Goal: Task Accomplishment & Management: Complete application form

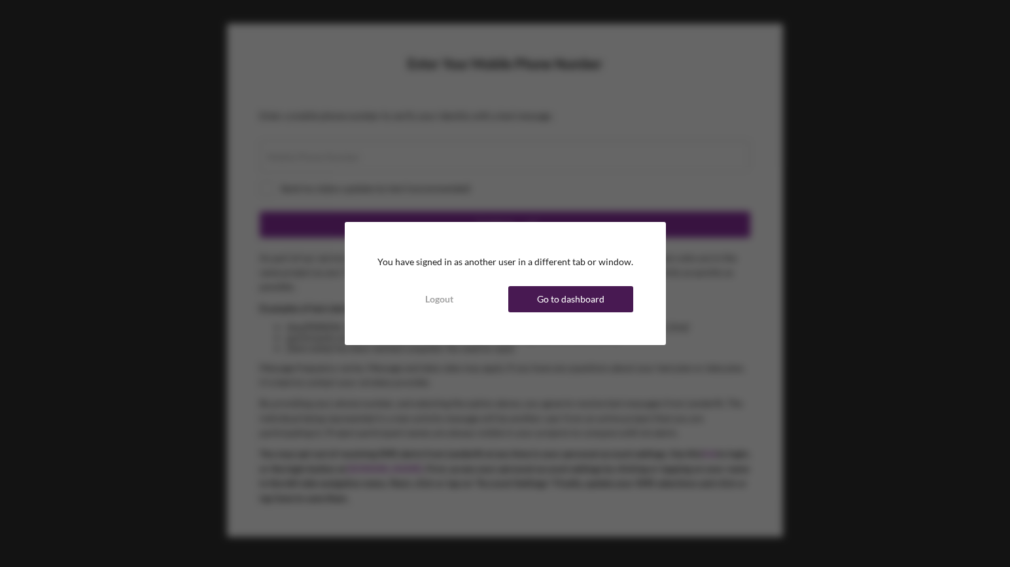
click at [589, 300] on div "Go to dashboard" at bounding box center [570, 299] width 67 height 26
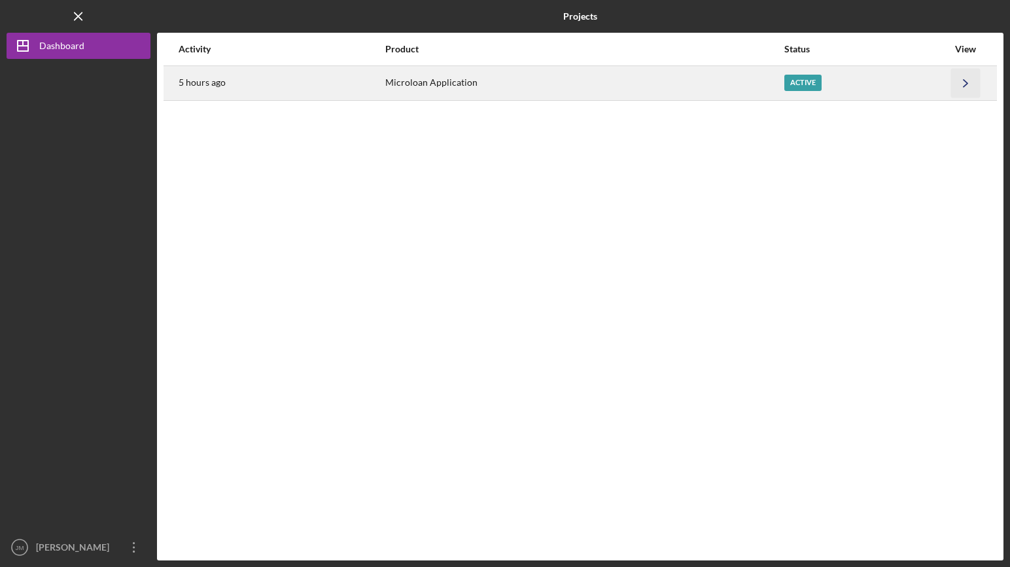
click at [951, 78] on icon "Icon/Navigate" at bounding box center [965, 82] width 29 height 29
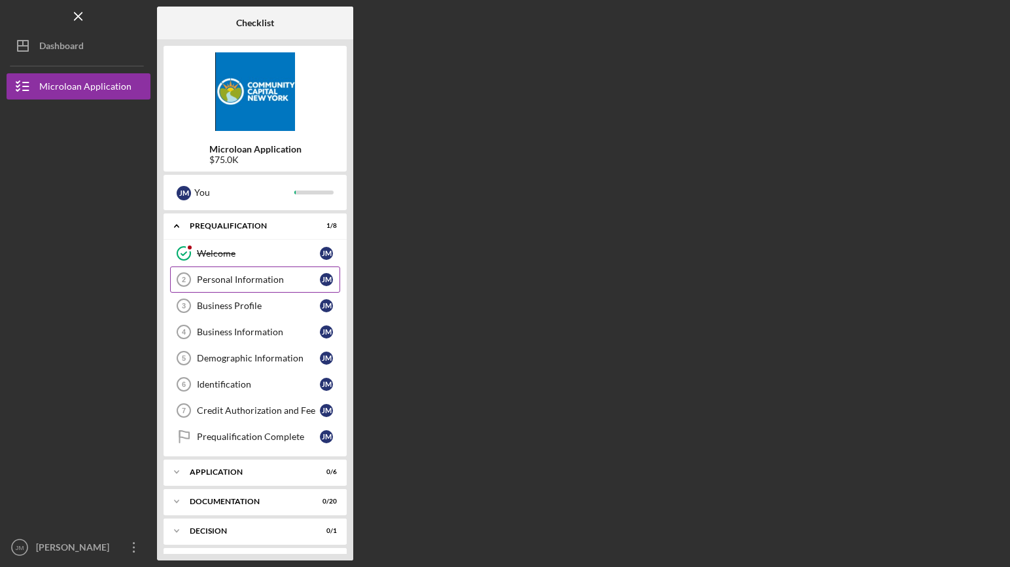
click at [254, 276] on div "Personal Information" at bounding box center [258, 279] width 123 height 10
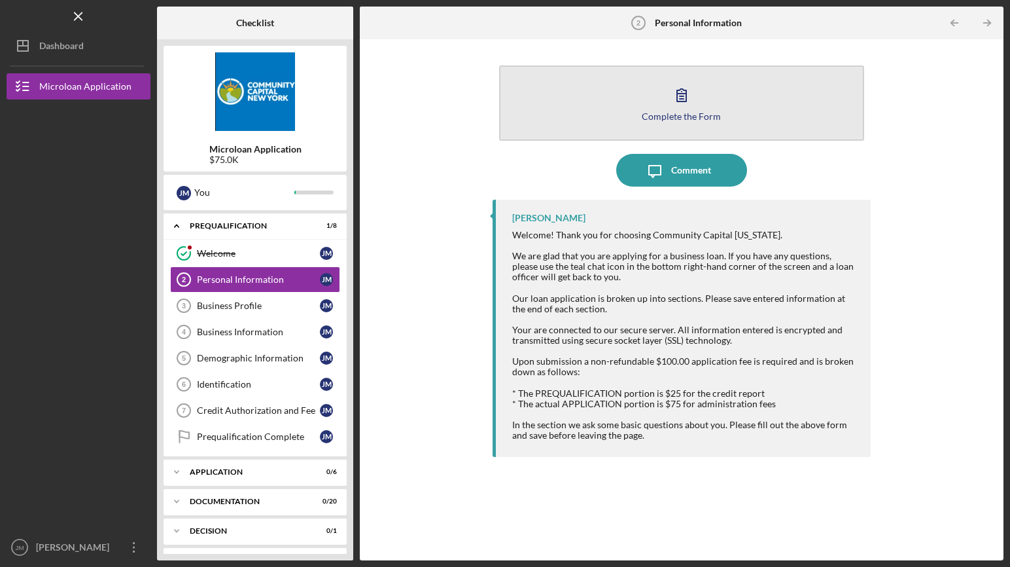
click at [661, 114] on div "Complete the Form" at bounding box center [681, 116] width 79 height 10
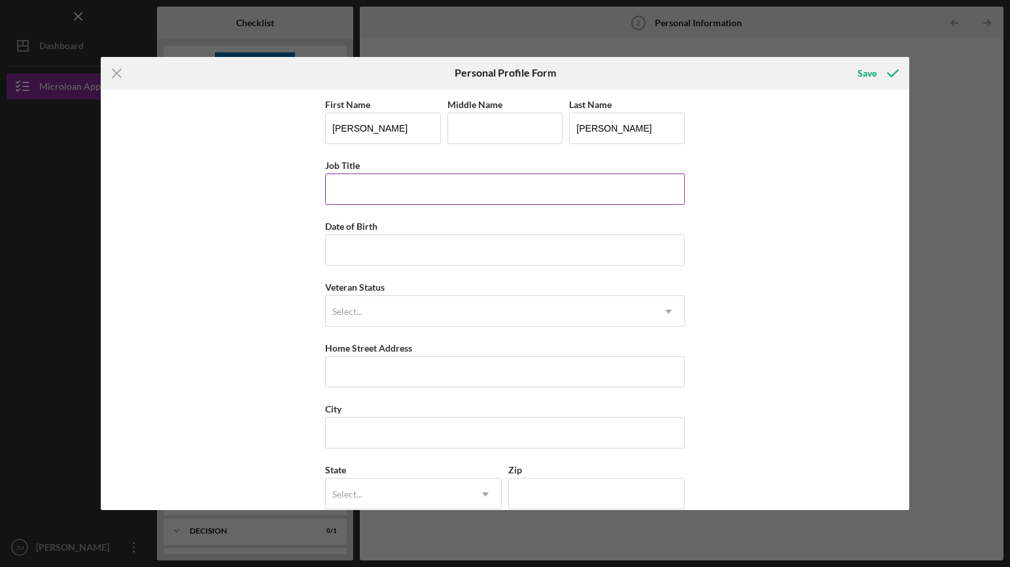
click at [416, 186] on input "Job Title" at bounding box center [505, 188] width 360 height 31
type input "o"
type input "OWNER"
click at [412, 241] on input "Date of Birth" at bounding box center [505, 249] width 360 height 31
type input "[DATE]"
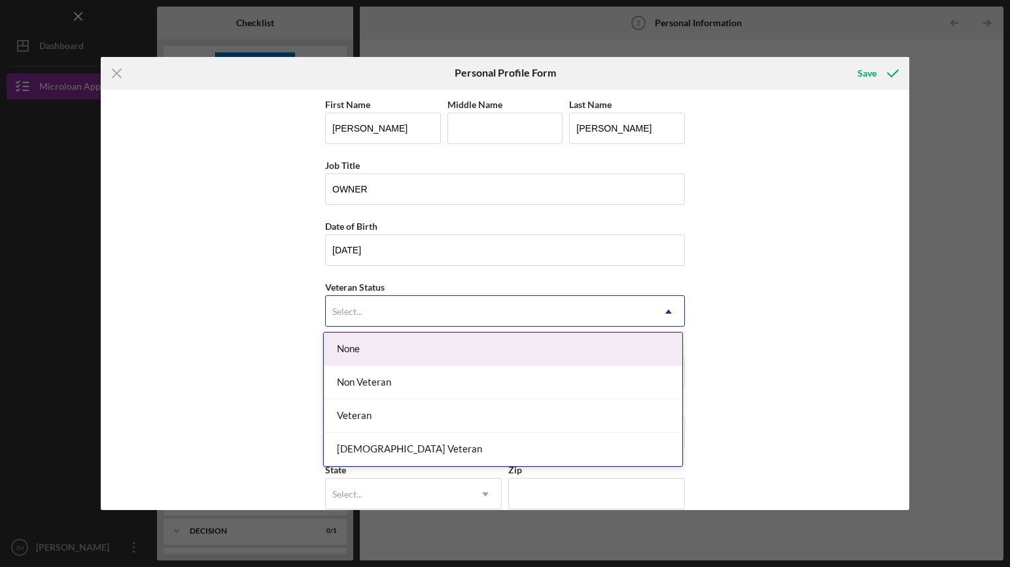
click at [657, 305] on icon "Icon/Dropdown Arrow" at bounding box center [668, 311] width 31 height 31
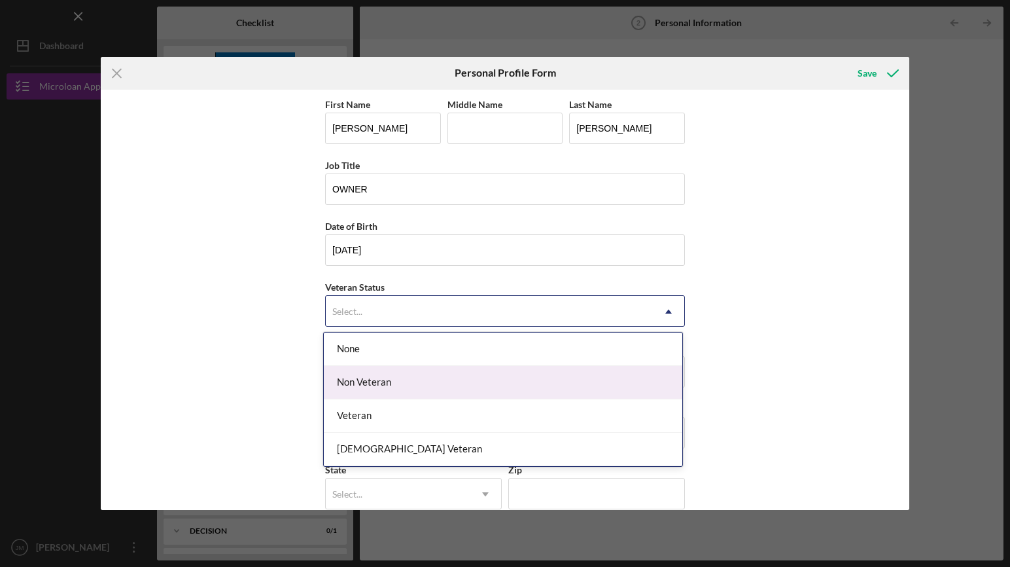
click at [538, 385] on div "Non Veteran" at bounding box center [503, 382] width 359 height 33
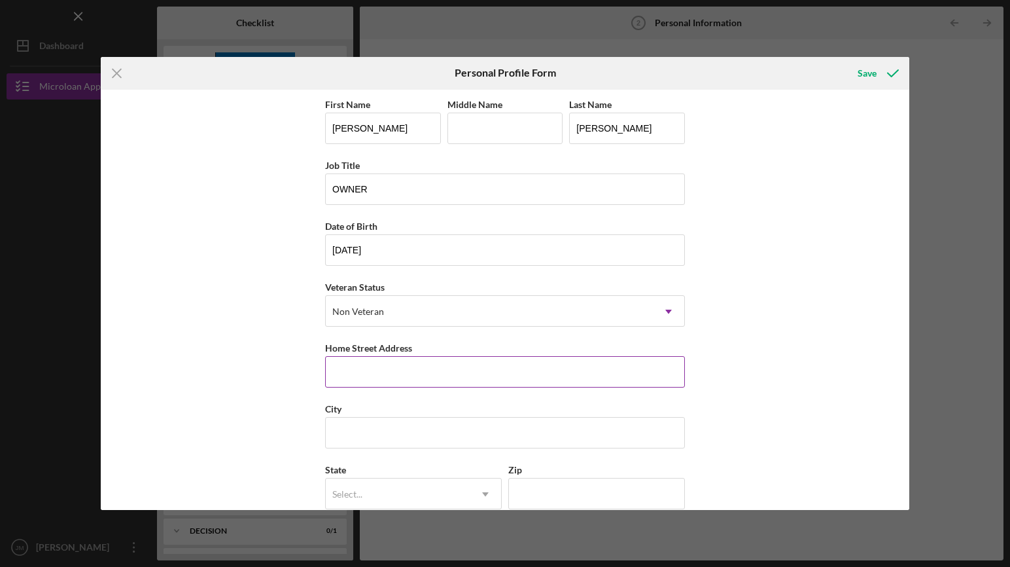
click at [457, 378] on input "Home Street Address" at bounding box center [505, 371] width 360 height 31
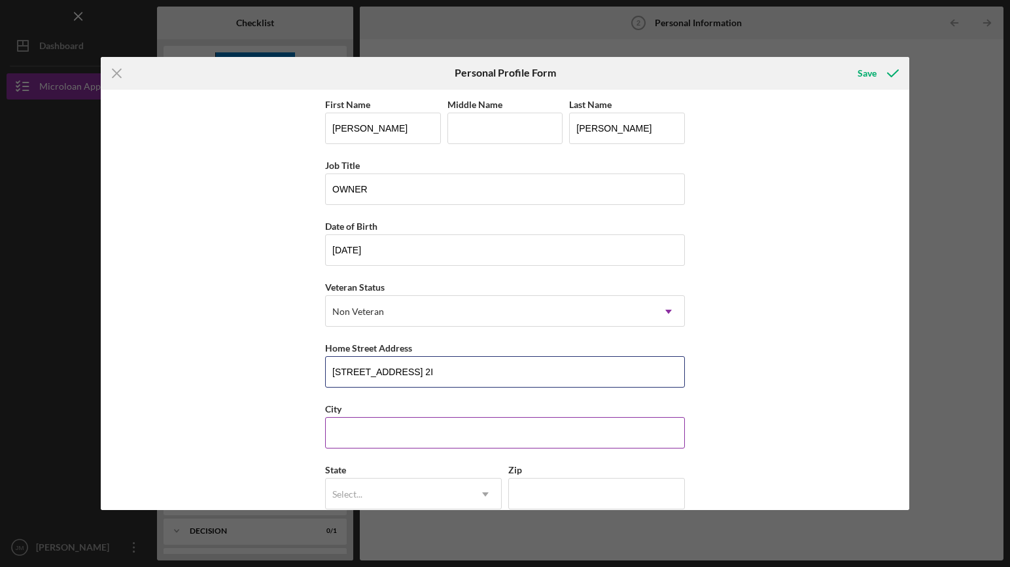
type input "[STREET_ADDRESS] 2I"
click at [452, 433] on input "City" at bounding box center [505, 432] width 360 height 31
type input "[GEOGRAPHIC_DATA]"
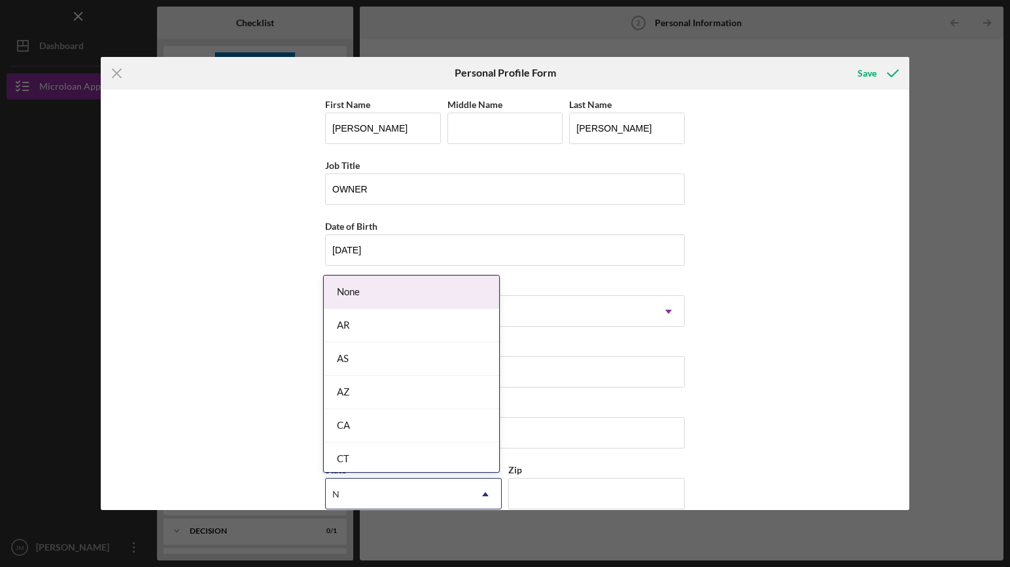
type input "N"
click at [794, 415] on div "First Name [PERSON_NAME] Middle Name Last Name [PERSON_NAME] Job Title OWNER Da…" at bounding box center [505, 300] width 808 height 421
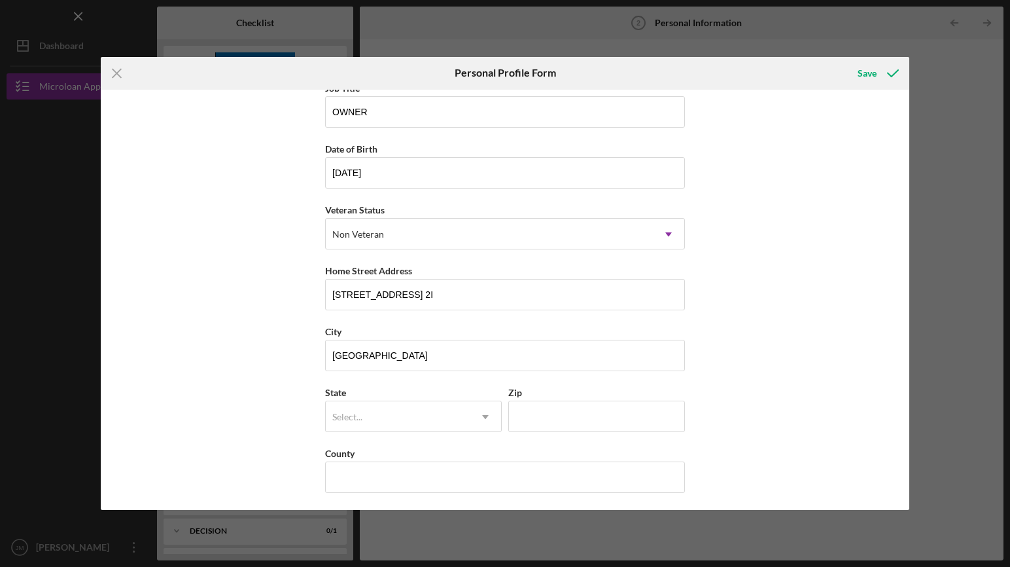
scroll to position [80, 0]
click at [482, 406] on icon "Icon/Dropdown Arrow" at bounding box center [485, 413] width 31 height 31
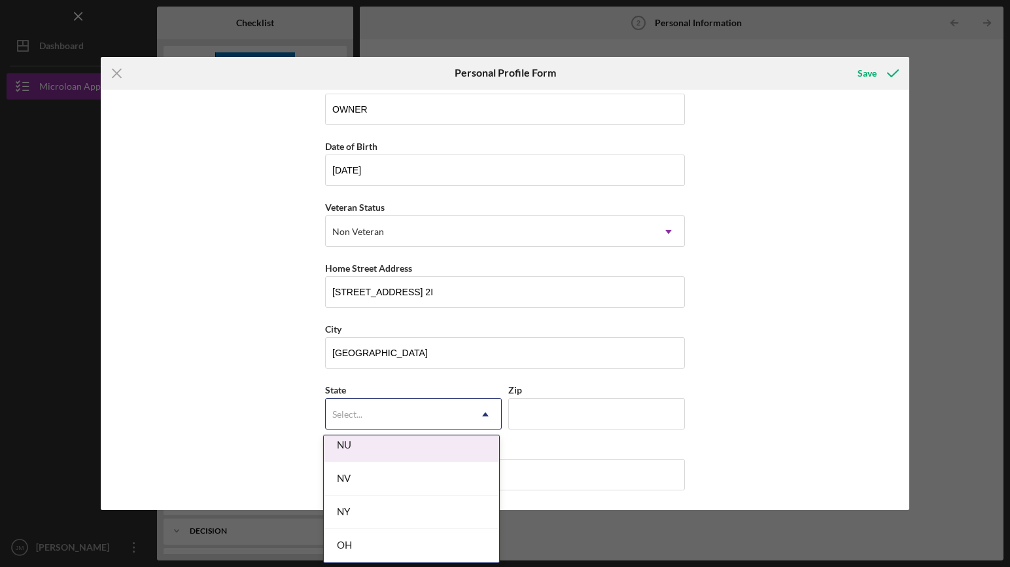
scroll to position [1657, 0]
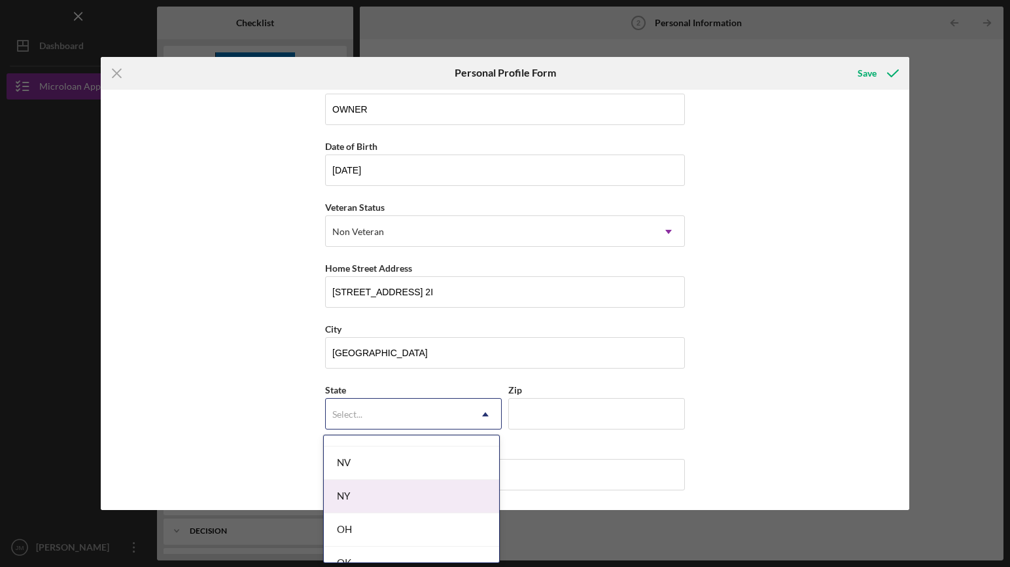
click at [419, 495] on div "NY" at bounding box center [411, 496] width 175 height 33
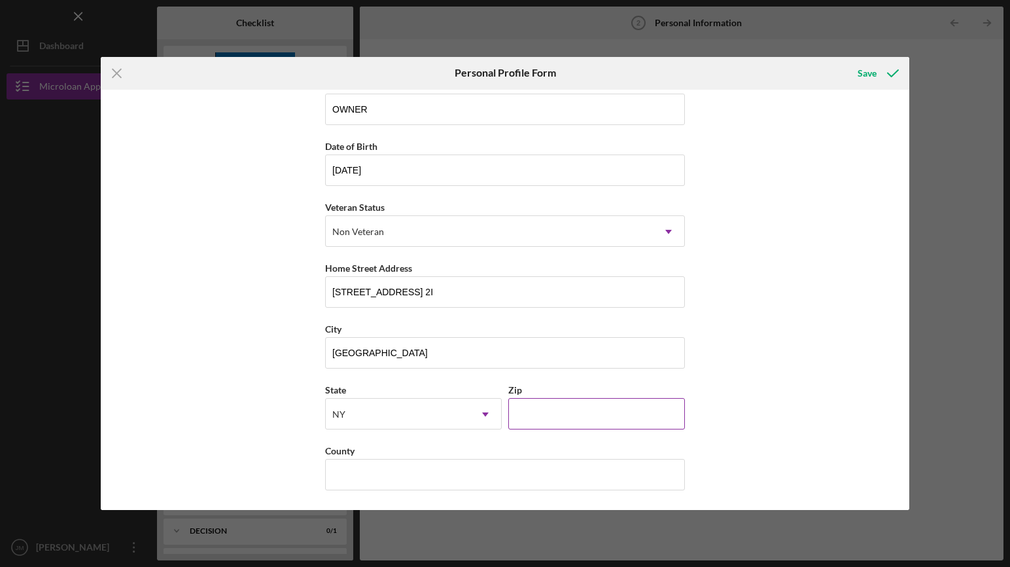
click at [578, 402] on input "Zip" at bounding box center [596, 413] width 177 height 31
click at [577, 408] on input "Zip" at bounding box center [596, 413] width 177 height 31
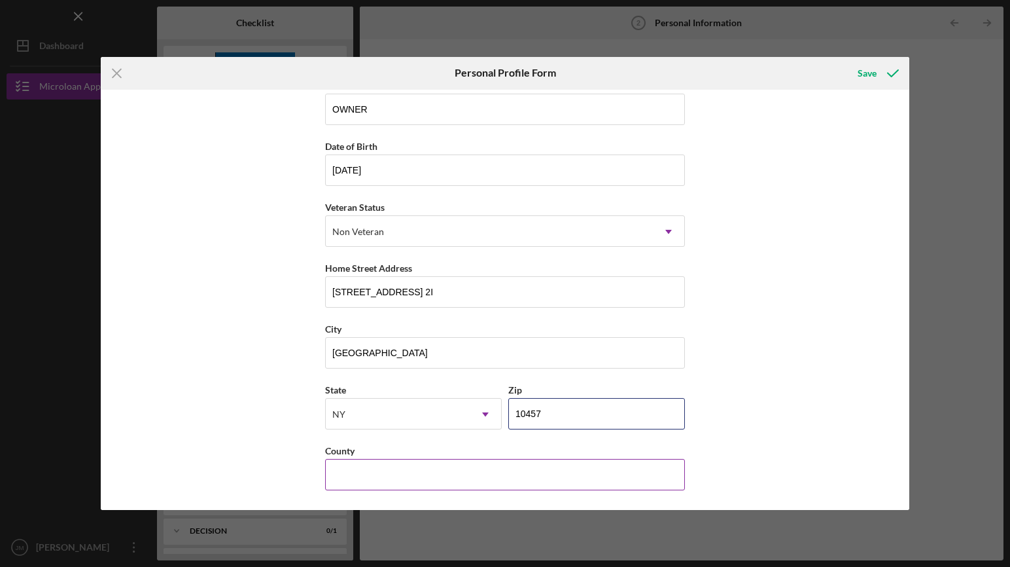
type input "10457"
click at [523, 468] on input "County" at bounding box center [505, 474] width 360 height 31
type input "[GEOGRAPHIC_DATA]"
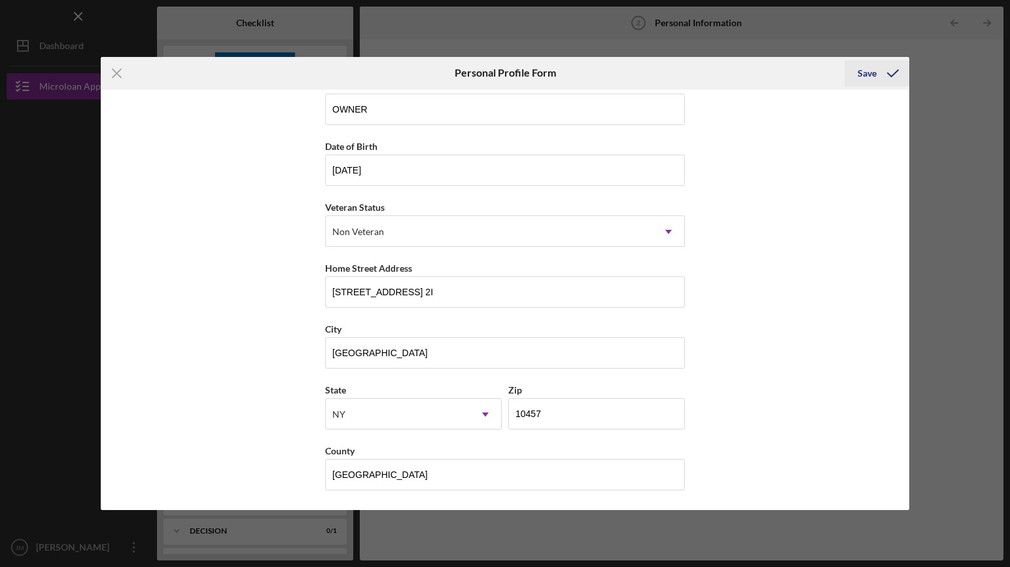
click at [872, 73] on div "Save" at bounding box center [867, 73] width 19 height 26
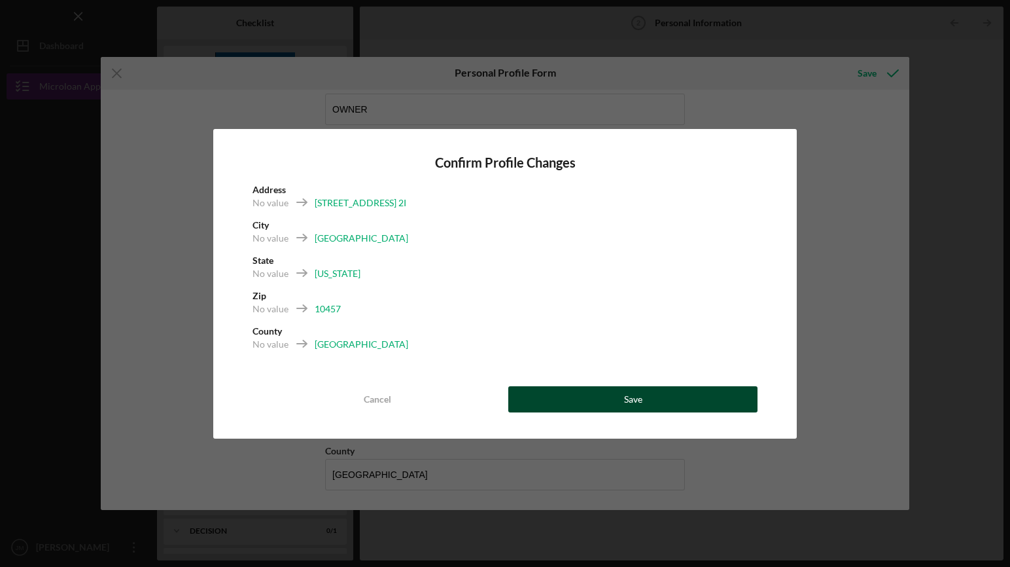
click at [598, 393] on button "Save" at bounding box center [632, 399] width 249 height 26
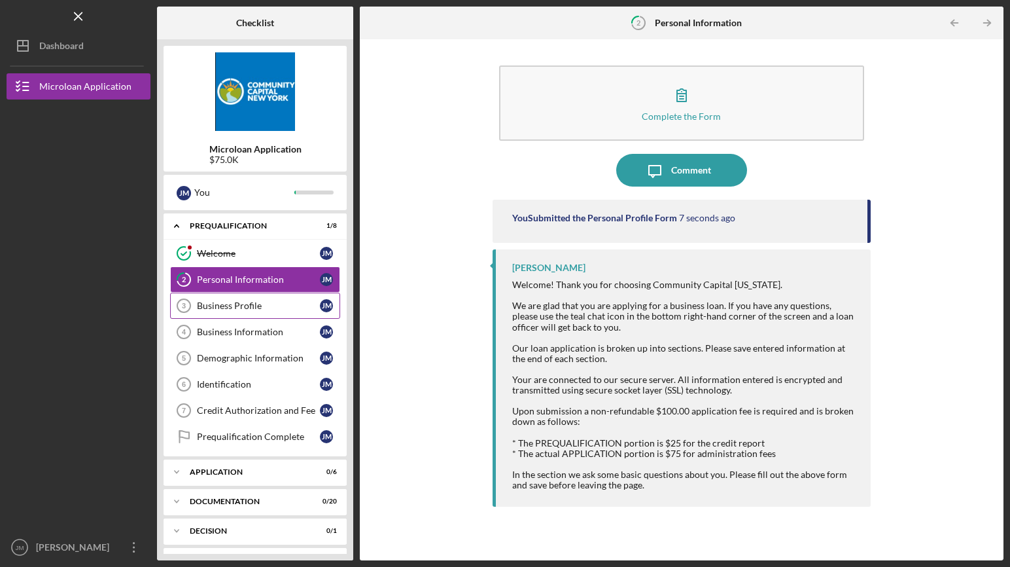
click at [239, 303] on div "Business Profile" at bounding box center [258, 305] width 123 height 10
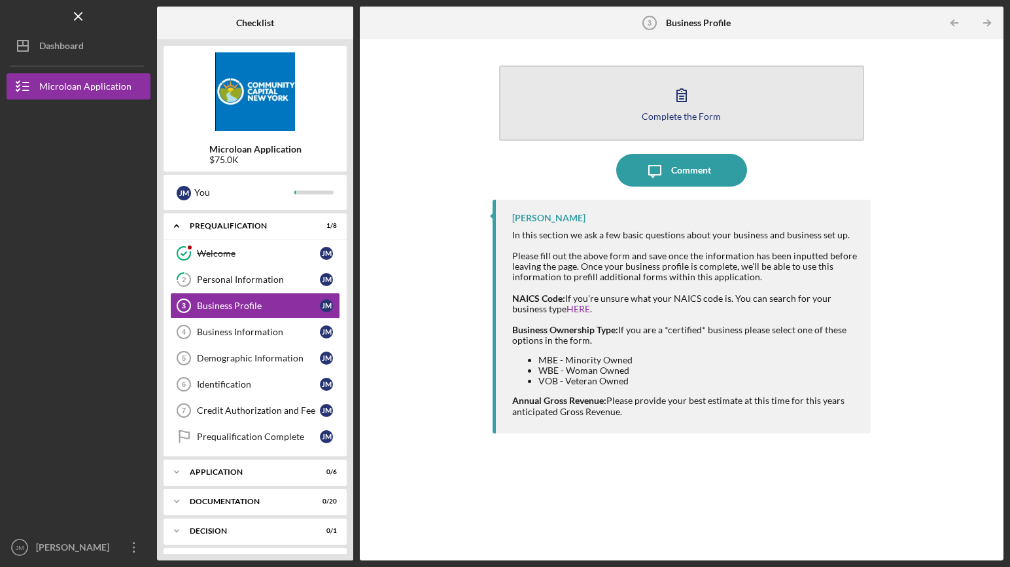
click at [700, 95] on button "Complete the Form Form" at bounding box center [681, 102] width 365 height 75
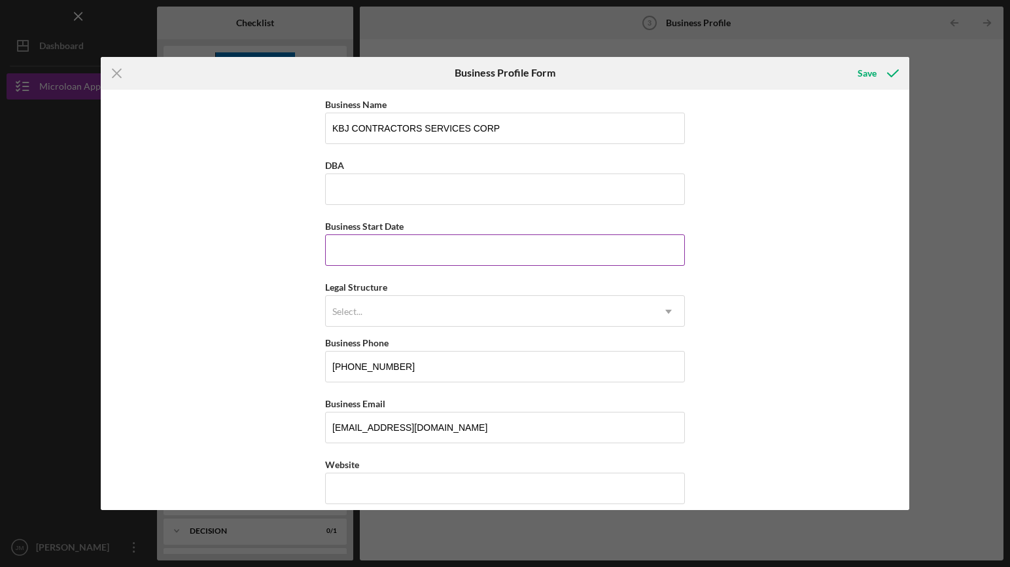
click at [476, 249] on input "Business Start Date" at bounding box center [505, 249] width 360 height 31
type input "[DATE]"
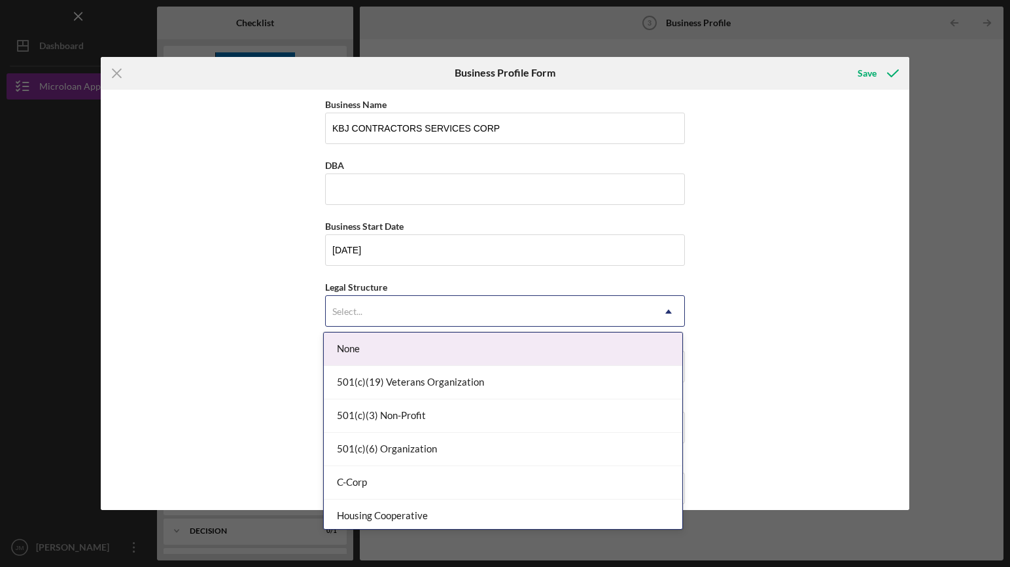
click at [512, 311] on div "Select..." at bounding box center [489, 311] width 327 height 30
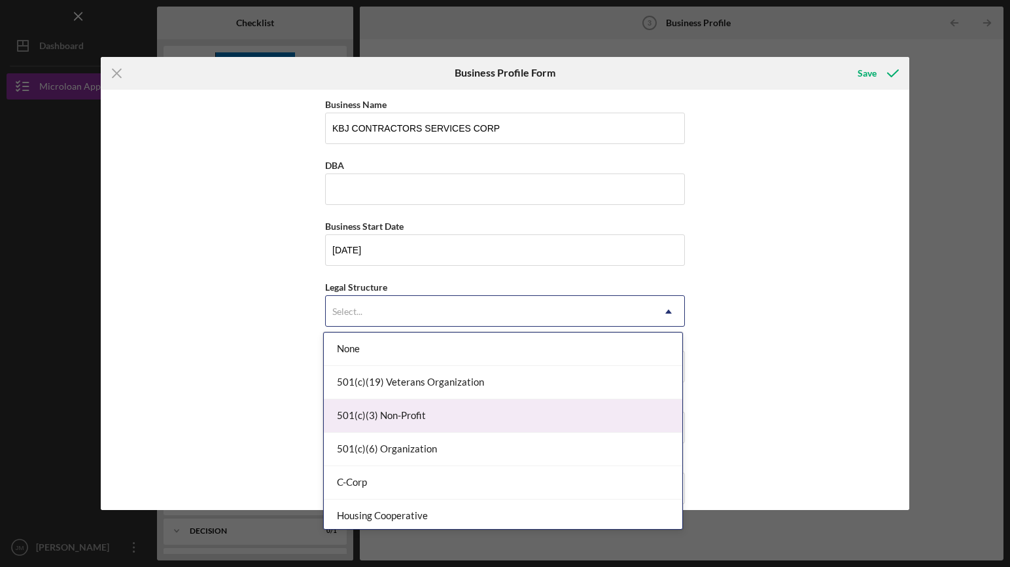
scroll to position [3, 0]
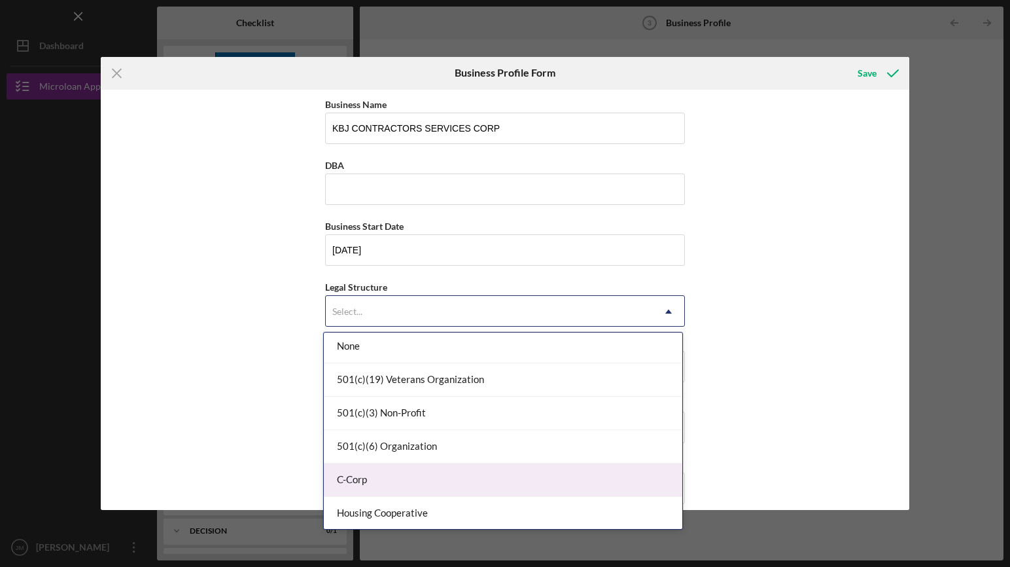
click at [518, 486] on div "C-Corp" at bounding box center [503, 479] width 359 height 33
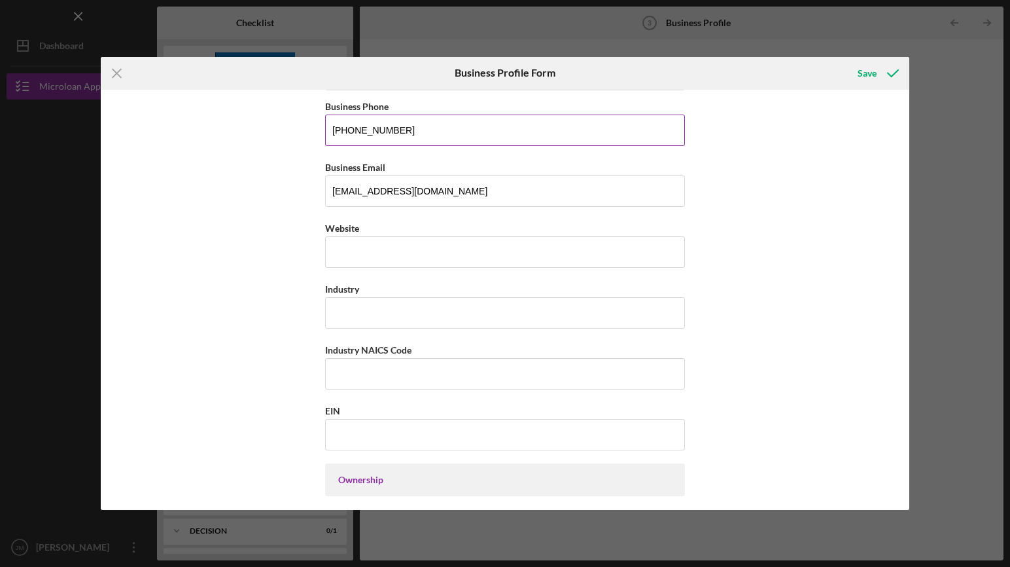
scroll to position [255, 0]
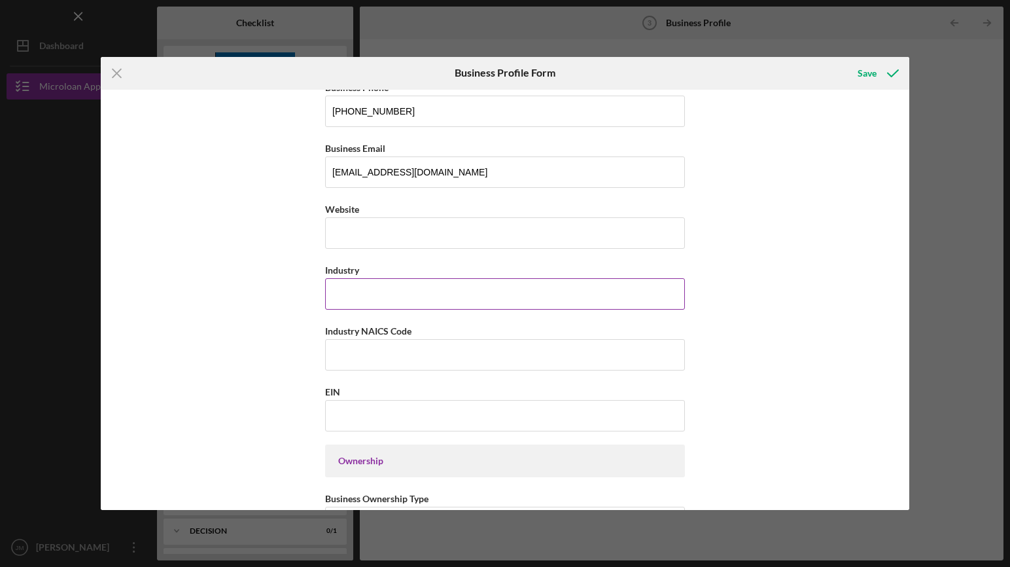
click at [637, 296] on input "Industry" at bounding box center [505, 293] width 360 height 31
type input "CONSTRUCTION"
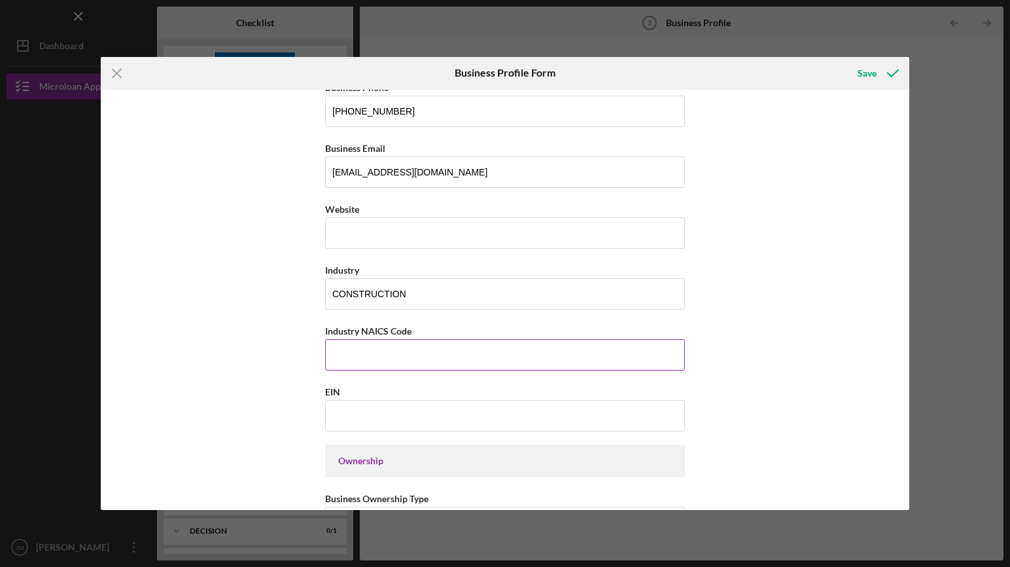
click at [650, 355] on input "Industry NAICS Code" at bounding box center [505, 354] width 360 height 31
click at [367, 360] on input "Industry NAICS Code" at bounding box center [505, 354] width 360 height 31
type input "238310"
click at [384, 414] on input "EIN" at bounding box center [505, 415] width 360 height 31
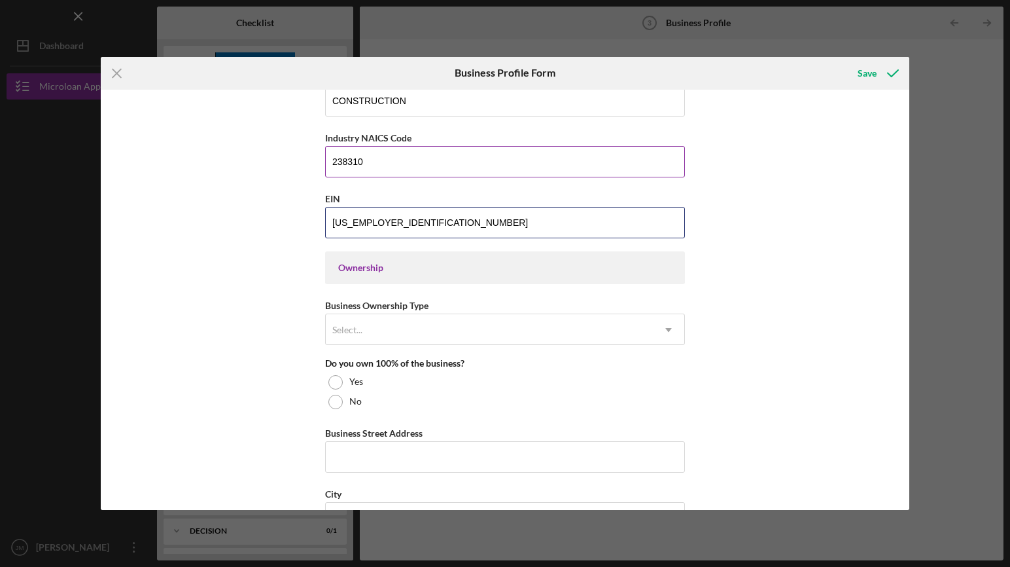
scroll to position [451, 0]
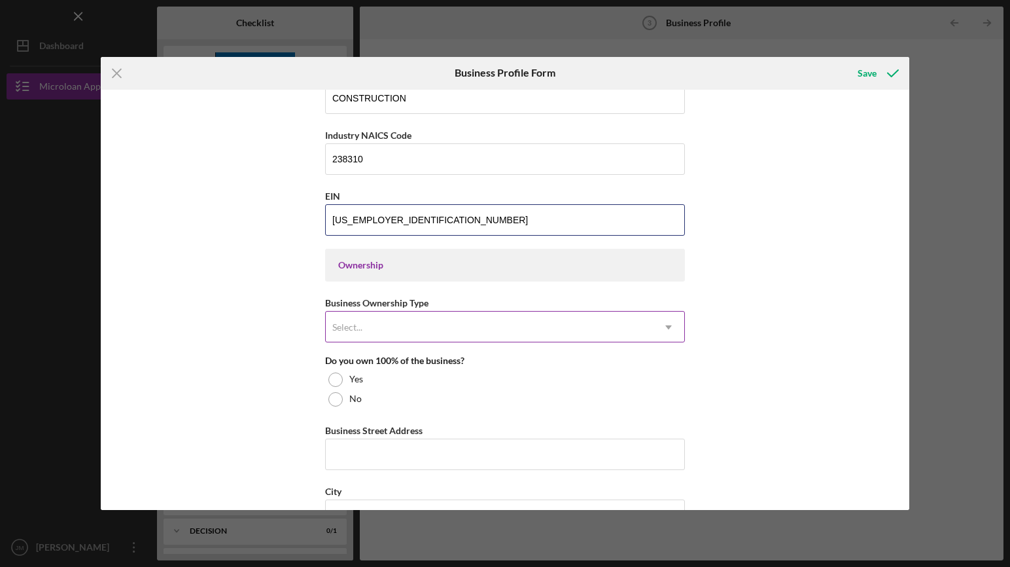
type input "[US_EMPLOYER_IDENTIFICATION_NUMBER]"
click at [665, 330] on icon "Icon/Dropdown Arrow" at bounding box center [668, 326] width 31 height 31
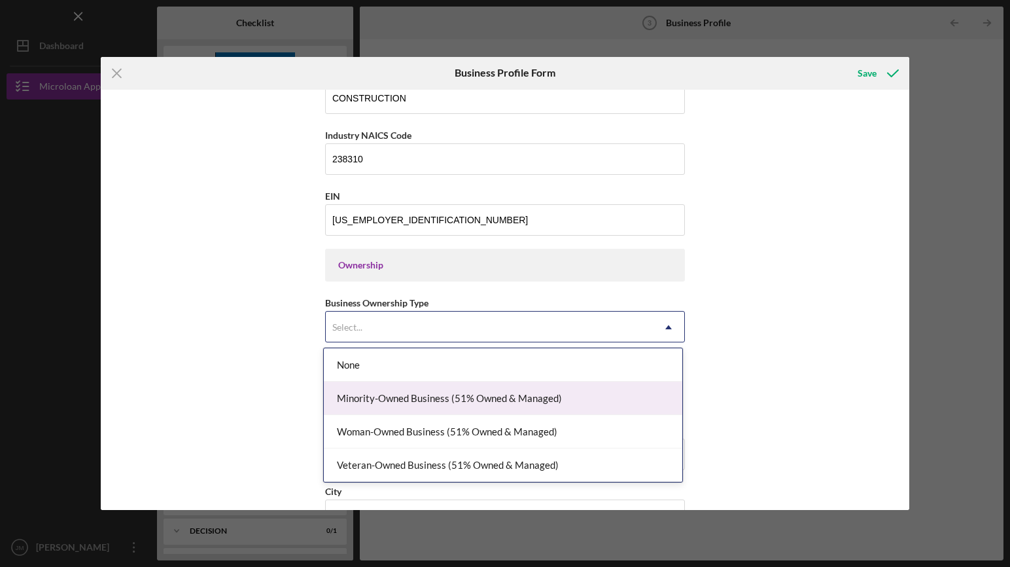
click at [601, 395] on div "Minority-Owned Business (51% Owned & Managed)" at bounding box center [503, 397] width 359 height 33
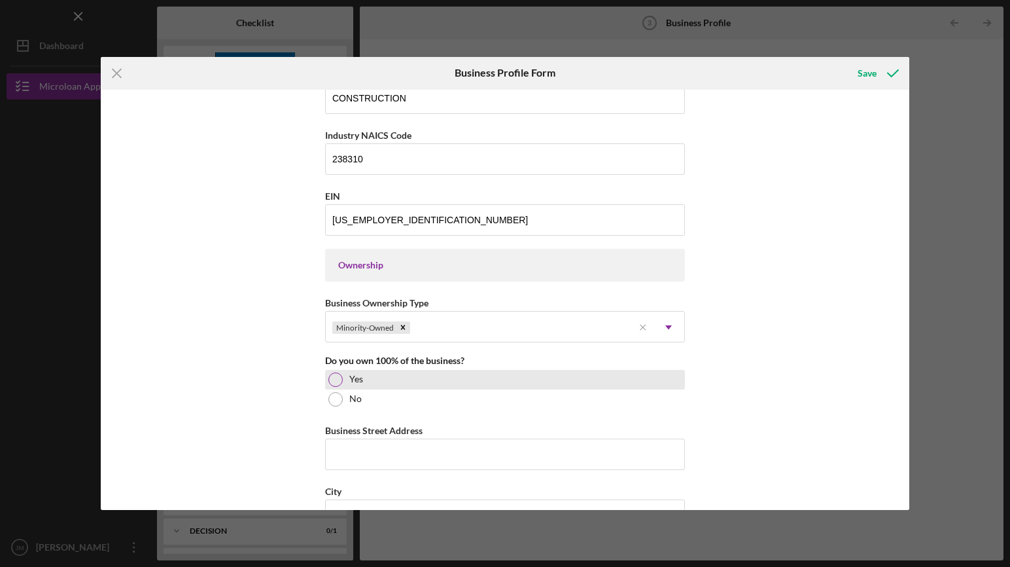
click at [332, 378] on div at bounding box center [335, 379] width 14 height 14
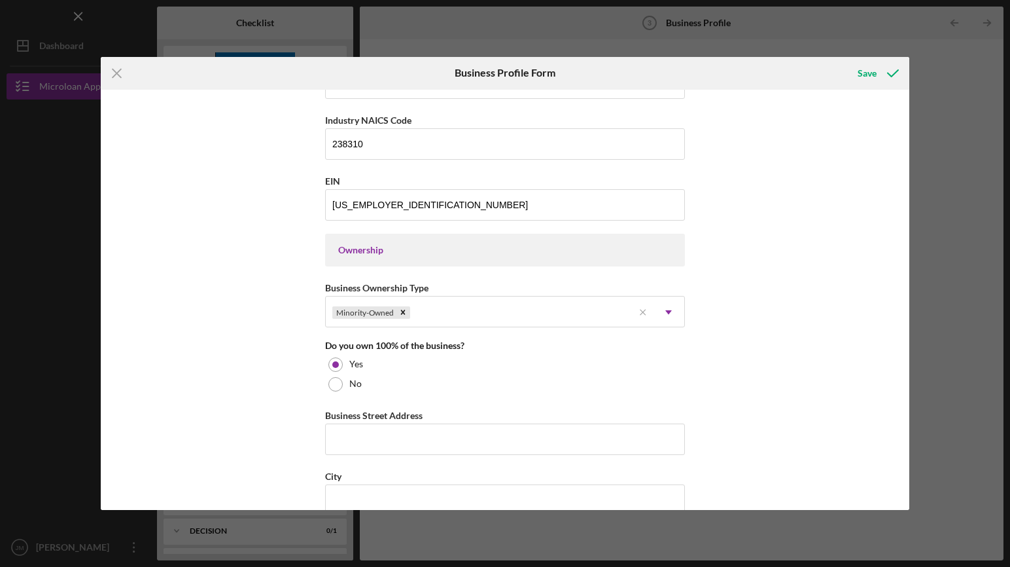
scroll to position [485, 0]
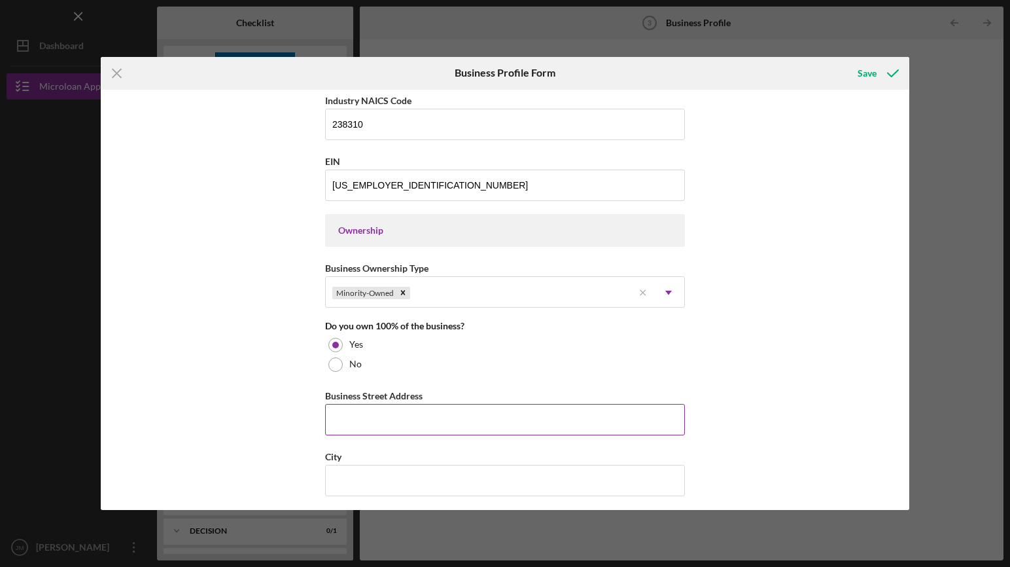
click at [460, 421] on input "Business Street Address" at bounding box center [505, 419] width 360 height 31
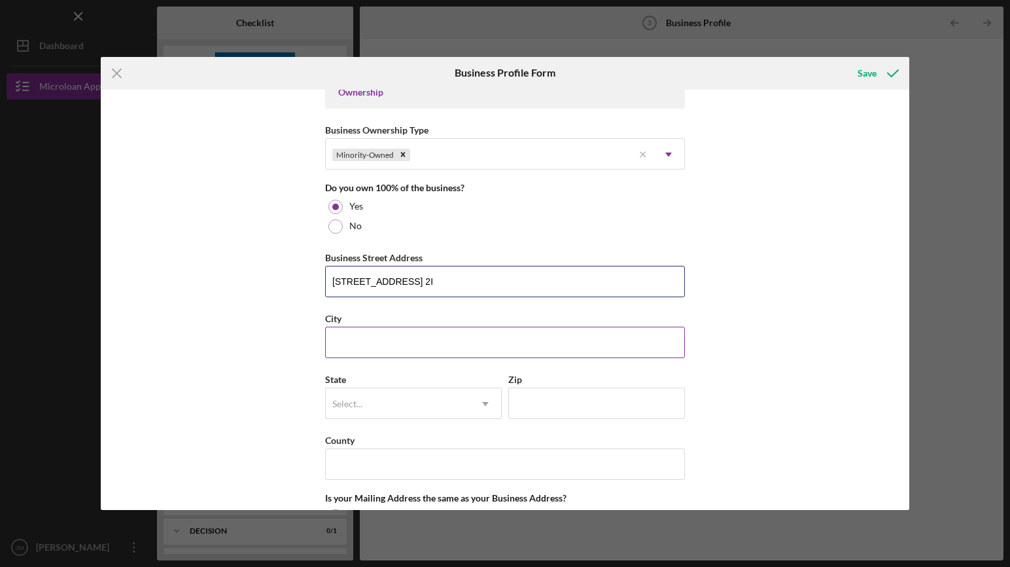
type input "[STREET_ADDRESS] 2I"
click at [449, 343] on input "City" at bounding box center [505, 341] width 360 height 31
type input "[GEOGRAPHIC_DATA]"
click at [366, 398] on div "Select..." at bounding box center [398, 404] width 144 height 30
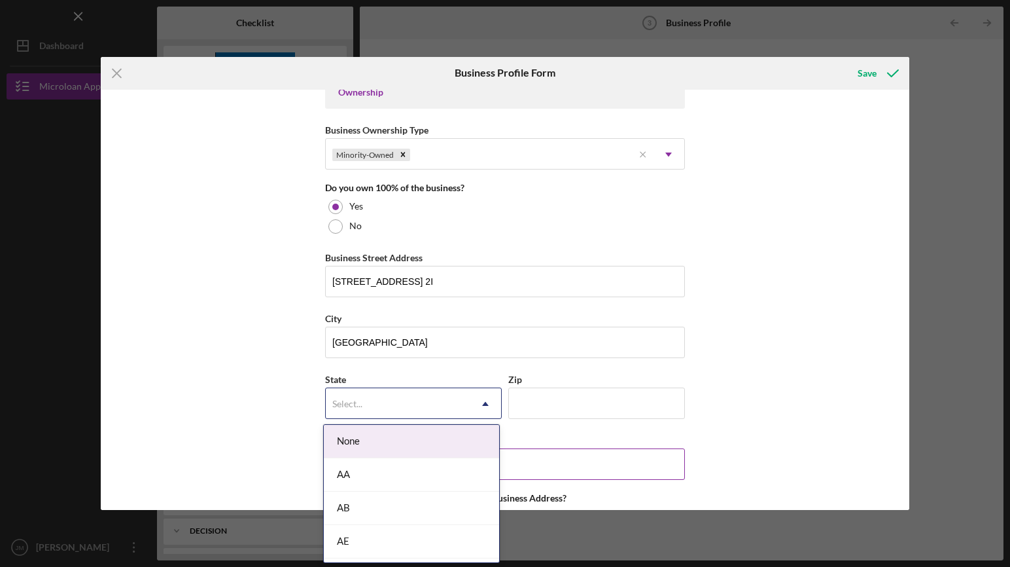
click at [472, 404] on icon "Icon/Dropdown Arrow" at bounding box center [485, 403] width 31 height 31
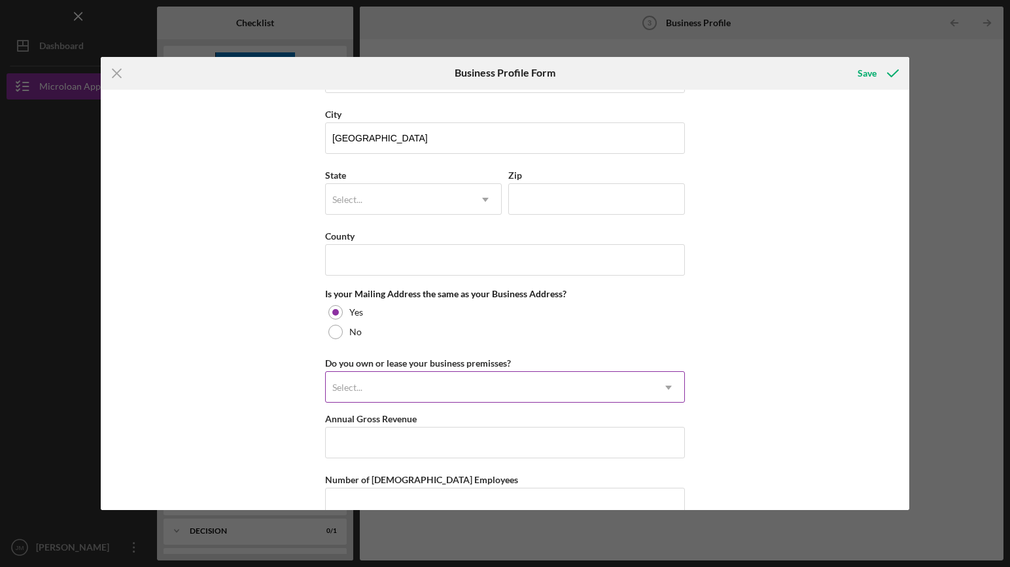
scroll to position [775, 0]
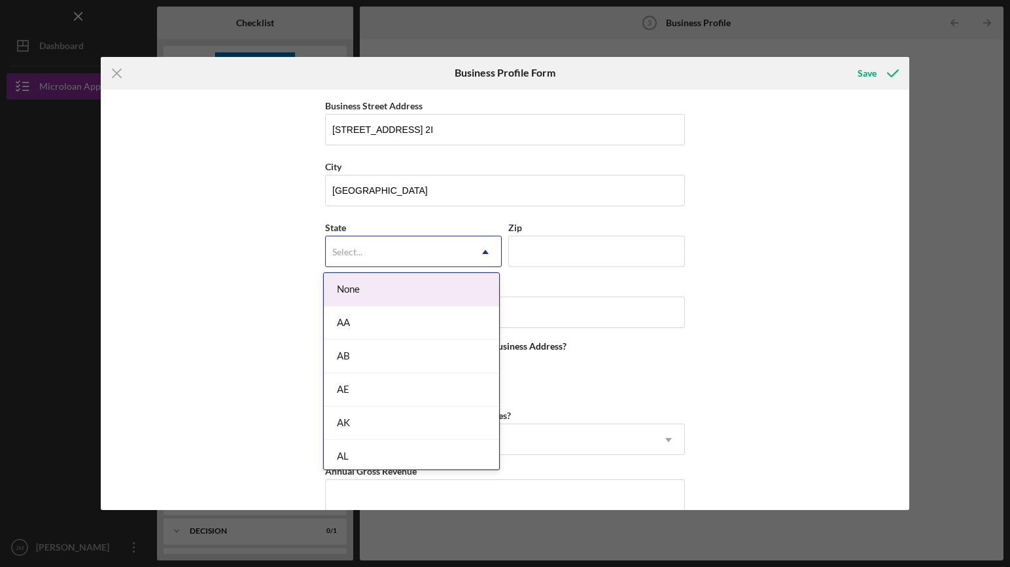
click at [482, 257] on icon "Icon/Dropdown Arrow" at bounding box center [485, 251] width 31 height 31
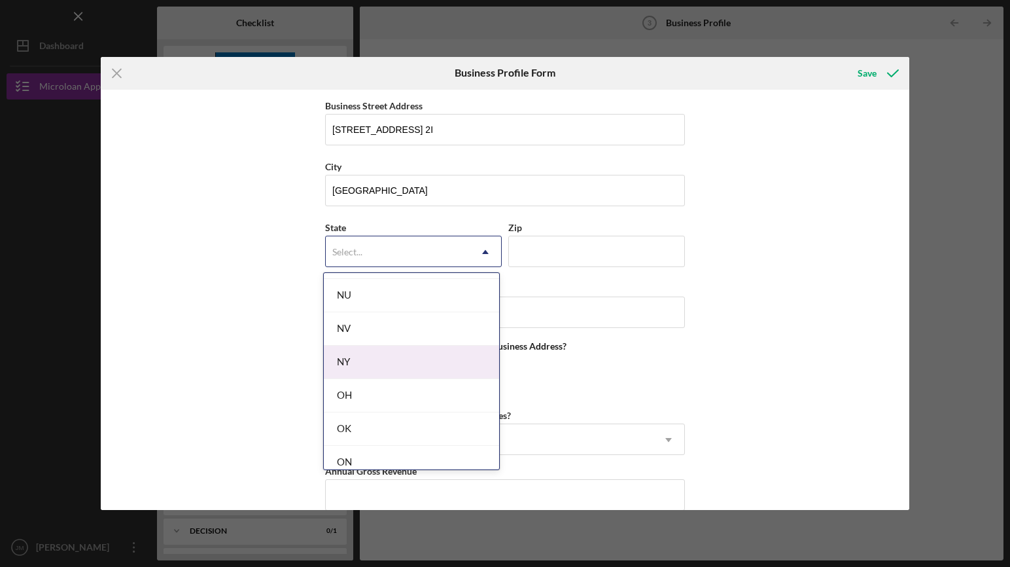
click at [435, 364] on div "NY" at bounding box center [411, 361] width 175 height 33
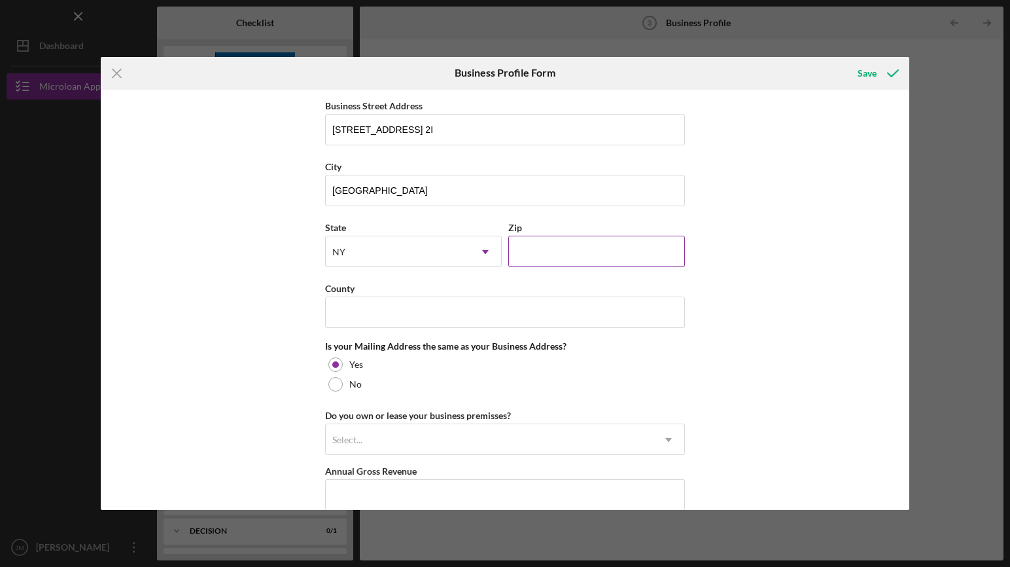
click at [590, 246] on input "Zip" at bounding box center [596, 251] width 177 height 31
type input "10457"
click at [518, 313] on input "County" at bounding box center [505, 311] width 360 height 31
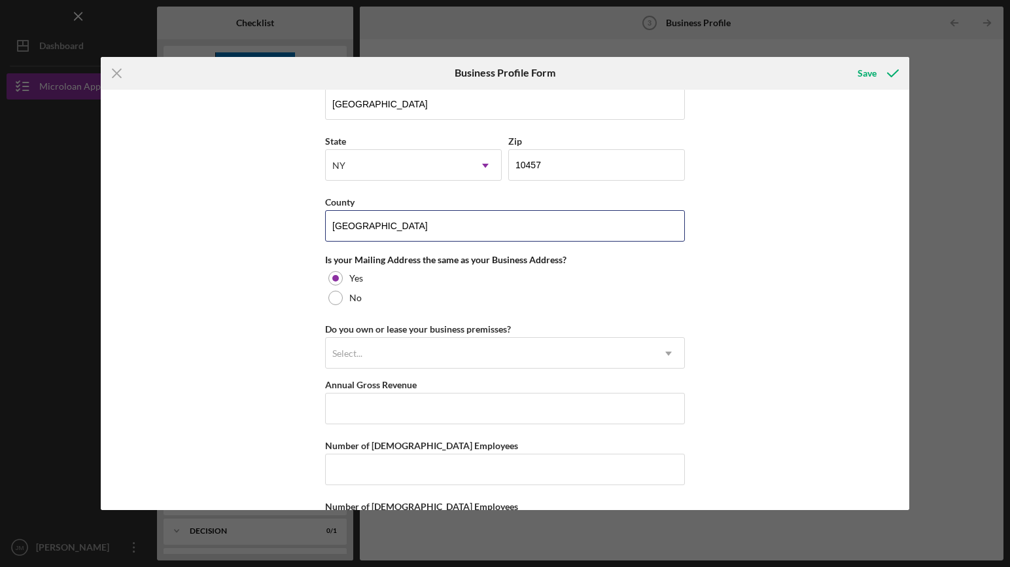
scroll to position [917, 0]
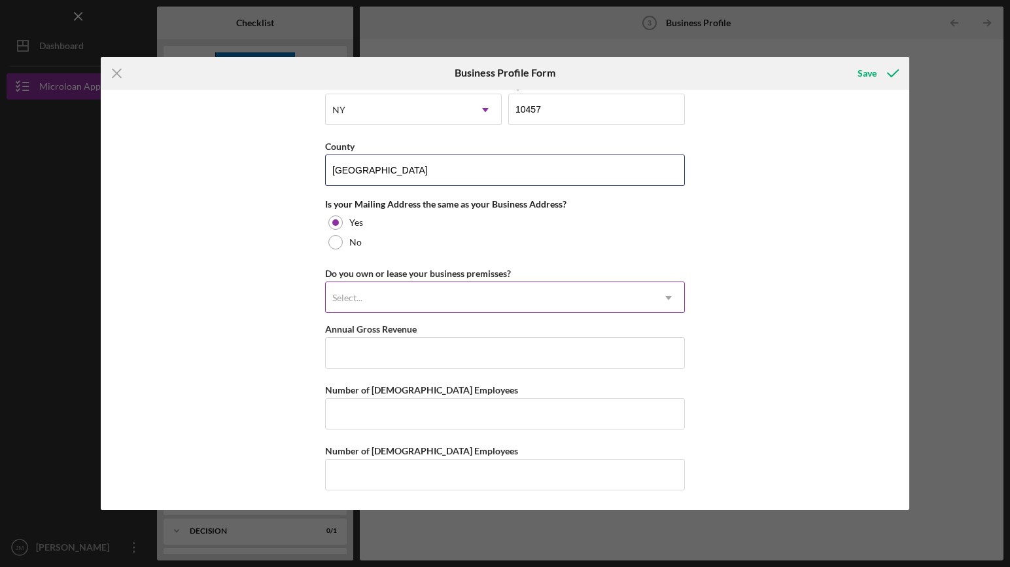
type input "[GEOGRAPHIC_DATA]"
click at [552, 301] on div "Select..." at bounding box center [489, 298] width 327 height 30
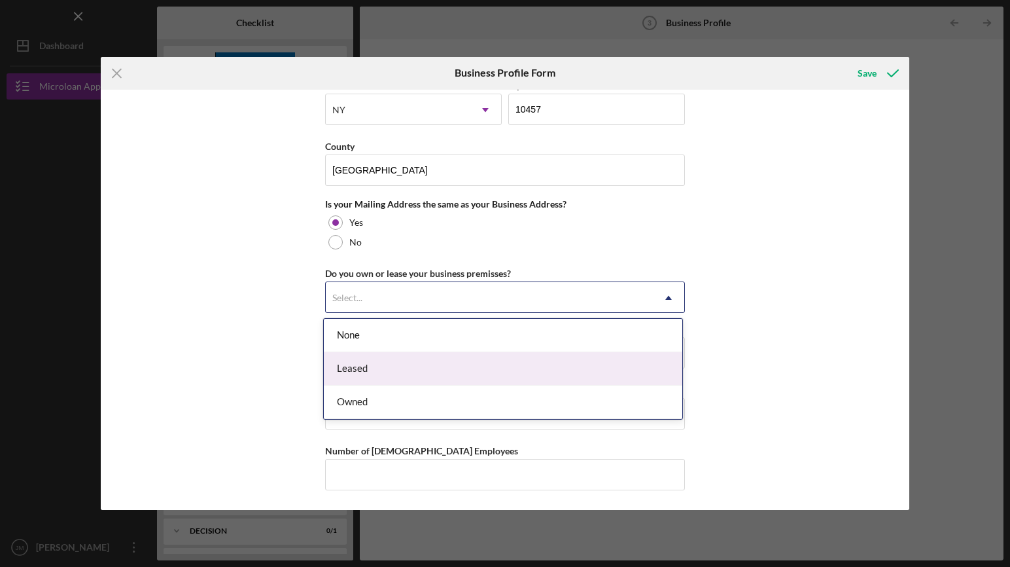
click at [472, 362] on div "Leased" at bounding box center [503, 368] width 359 height 33
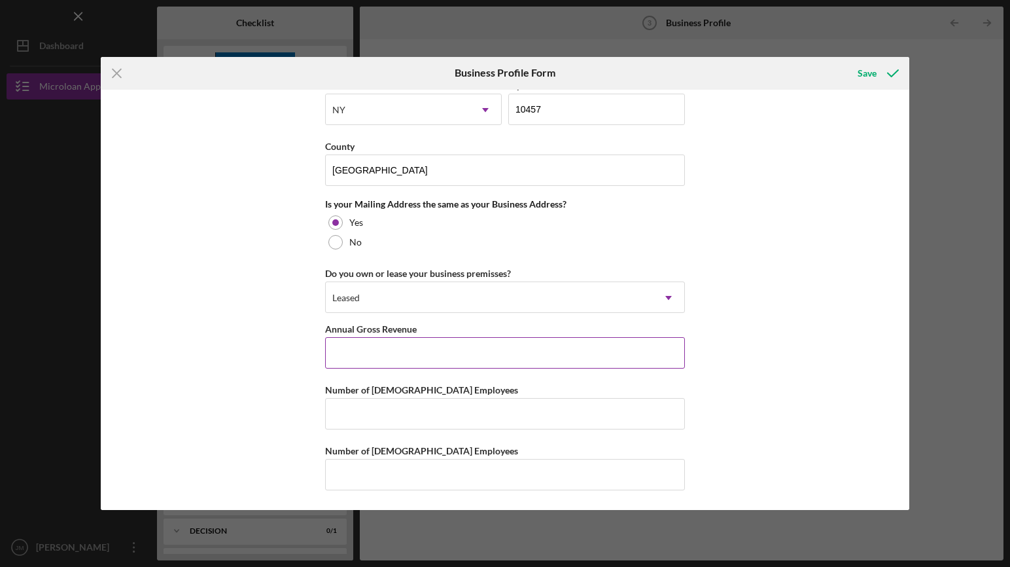
click at [467, 355] on input "Annual Gross Revenue" at bounding box center [505, 352] width 360 height 31
type input "$397,670"
click at [504, 410] on input "Number of [DEMOGRAPHIC_DATA] Employees" at bounding box center [505, 413] width 360 height 31
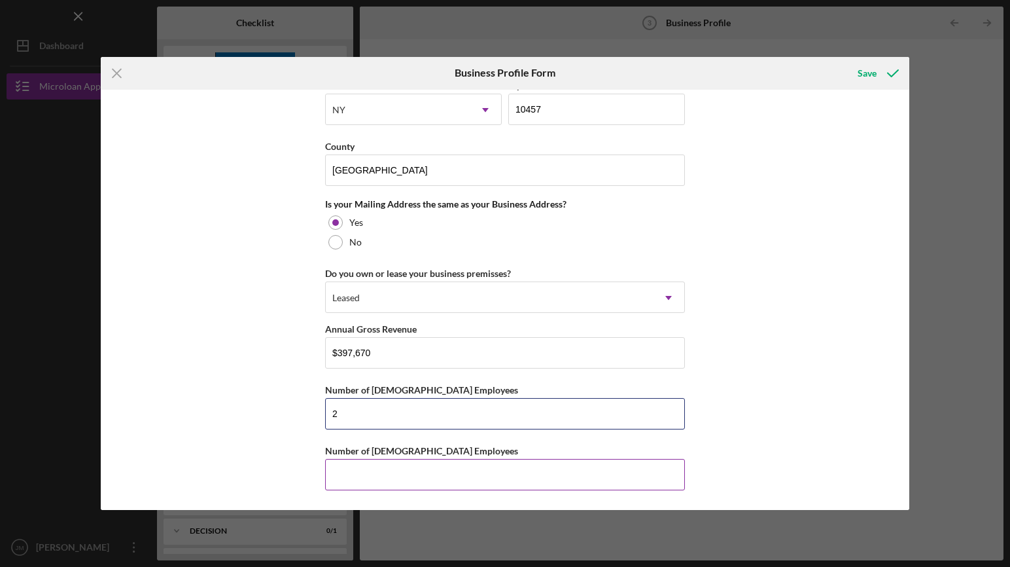
type input "2"
click at [546, 468] on input "Number of [DEMOGRAPHIC_DATA] Employees" at bounding box center [505, 474] width 360 height 31
type input "1"
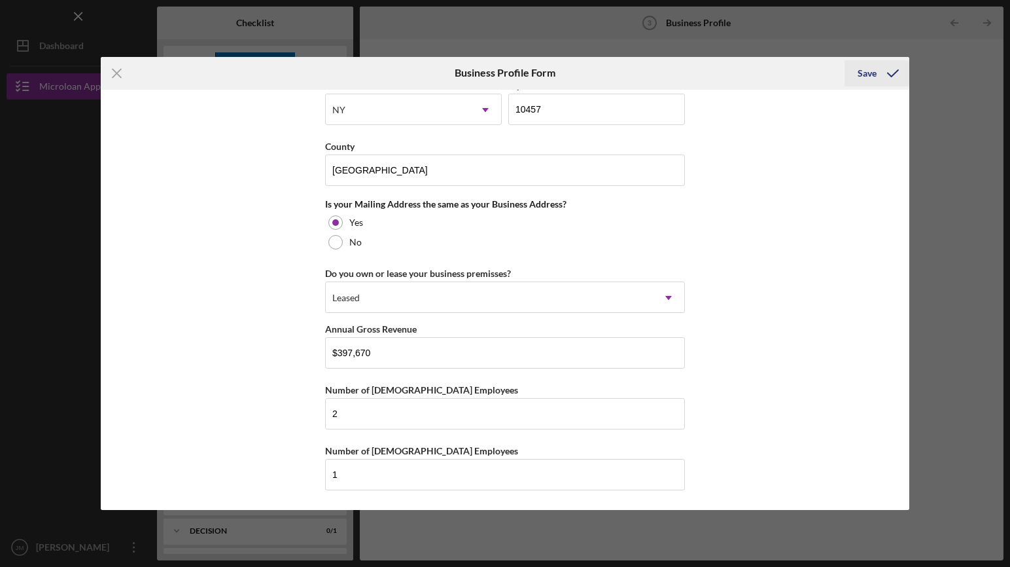
click at [870, 75] on div "Save" at bounding box center [867, 73] width 19 height 26
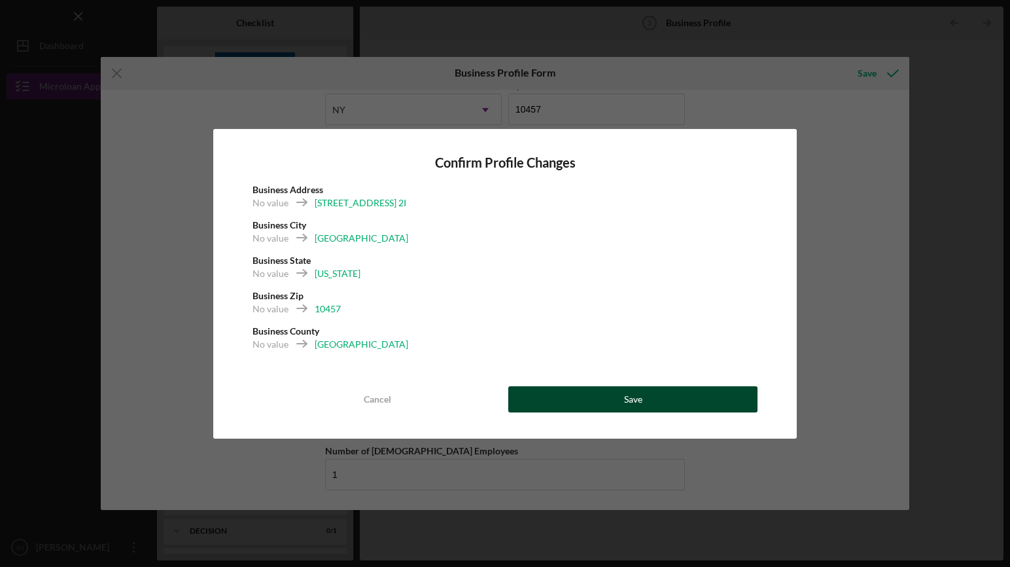
click at [645, 402] on button "Save" at bounding box center [632, 399] width 249 height 26
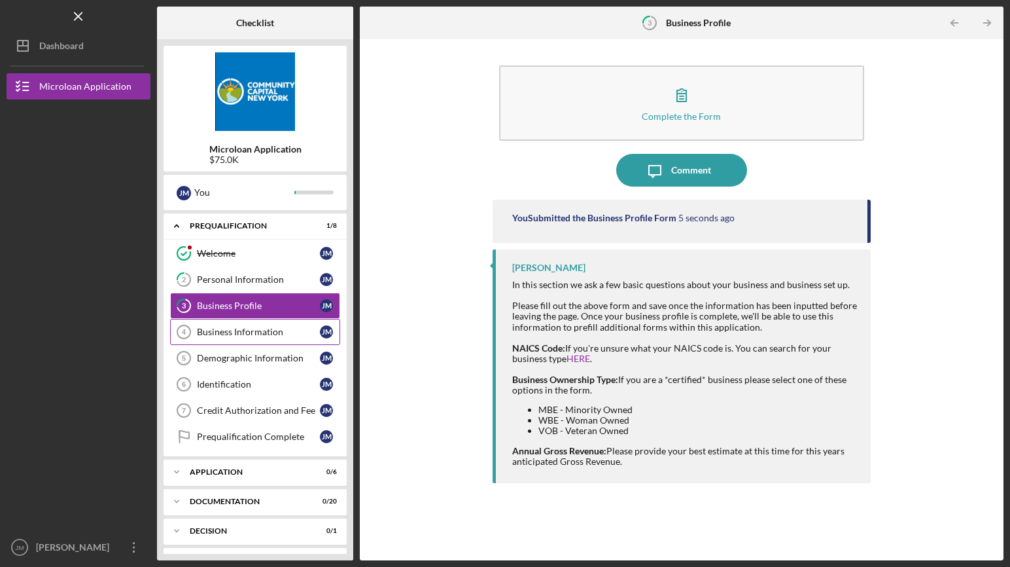
click at [251, 332] on div "Business Information" at bounding box center [258, 331] width 123 height 10
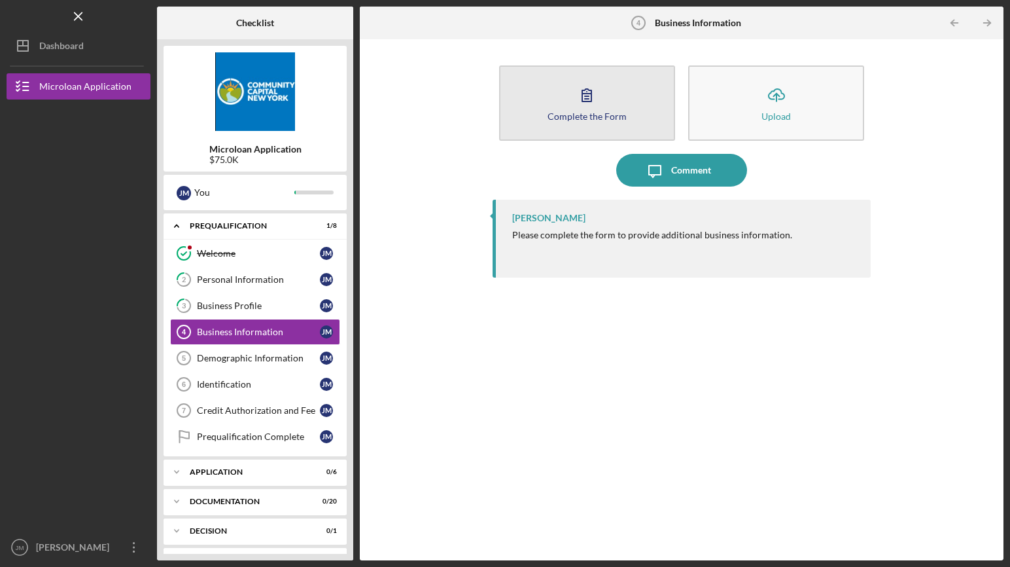
click at [591, 109] on icon "button" at bounding box center [587, 95] width 33 height 33
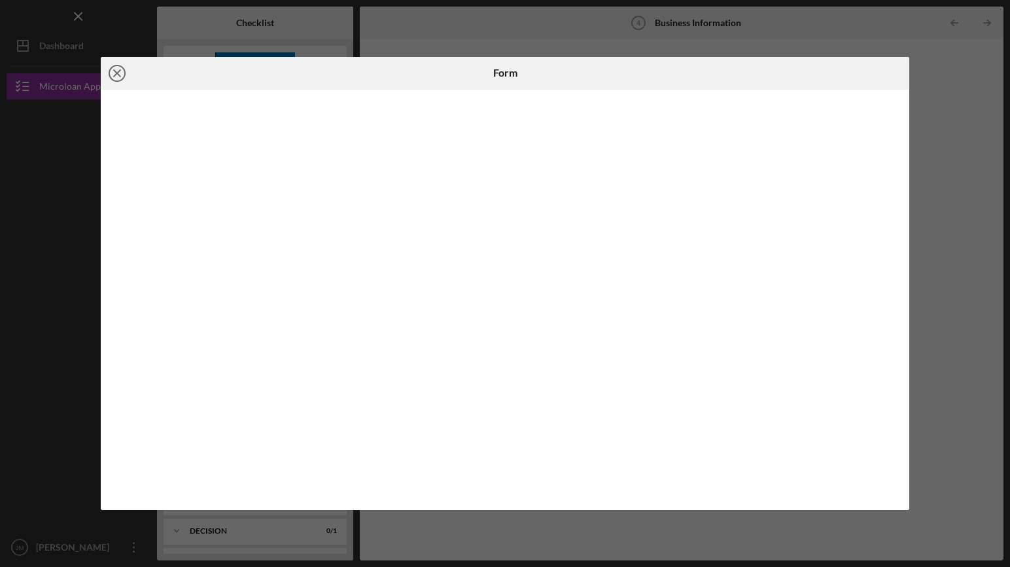
click at [117, 75] on icon "Icon/Close" at bounding box center [117, 73] width 33 height 33
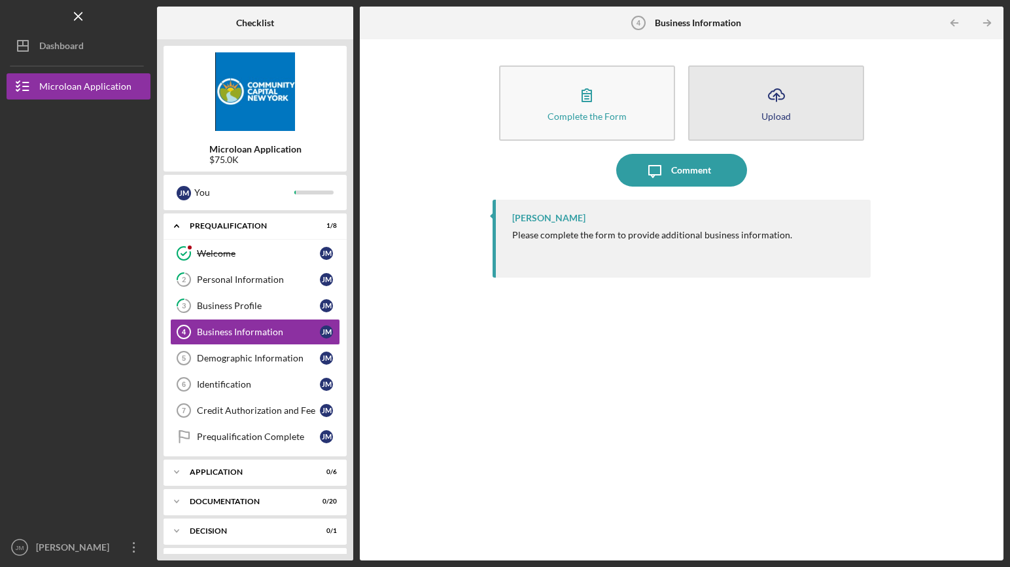
click at [773, 112] on div "Upload" at bounding box center [776, 116] width 29 height 10
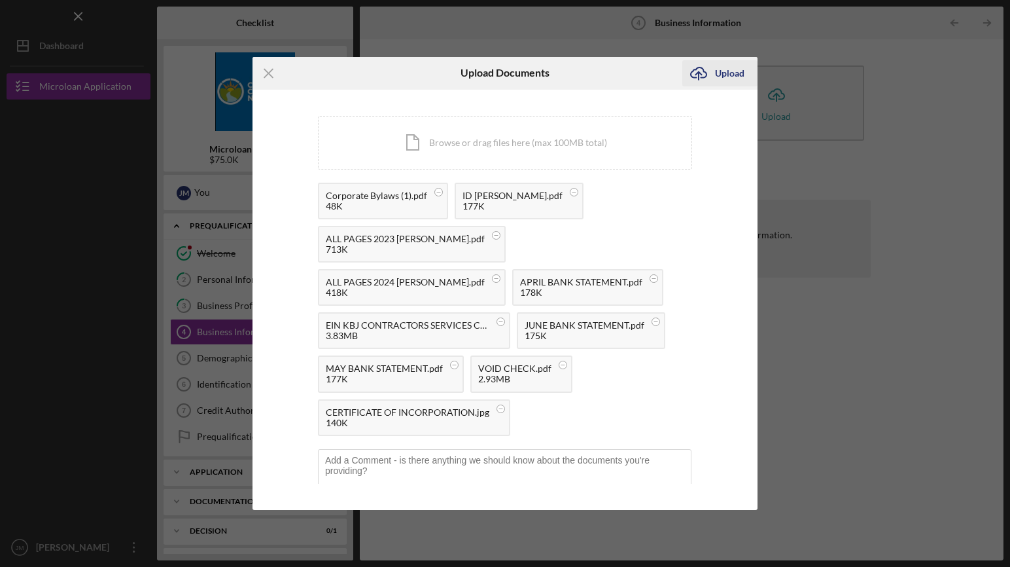
click at [735, 72] on div "Upload" at bounding box center [729, 73] width 29 height 26
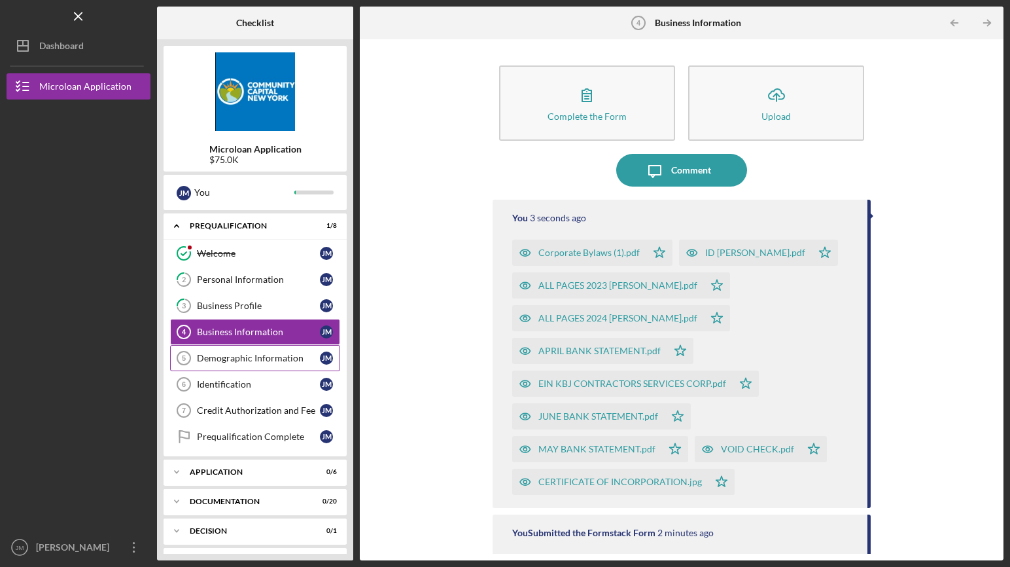
click at [245, 356] on div "Demographic Information" at bounding box center [258, 358] width 123 height 10
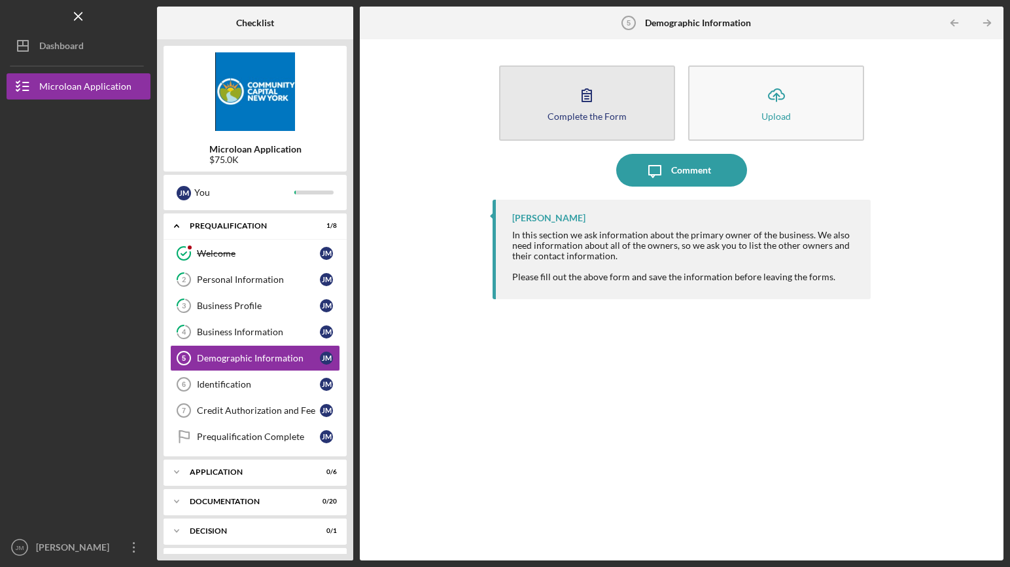
click at [612, 111] on div "Complete the Form" at bounding box center [587, 116] width 79 height 10
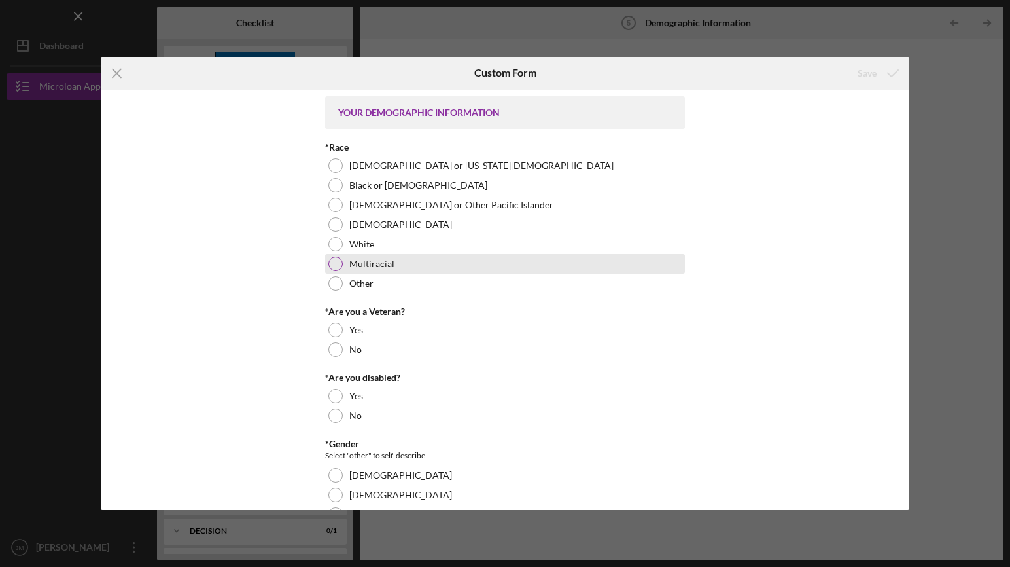
click at [334, 263] on div at bounding box center [335, 263] width 14 height 14
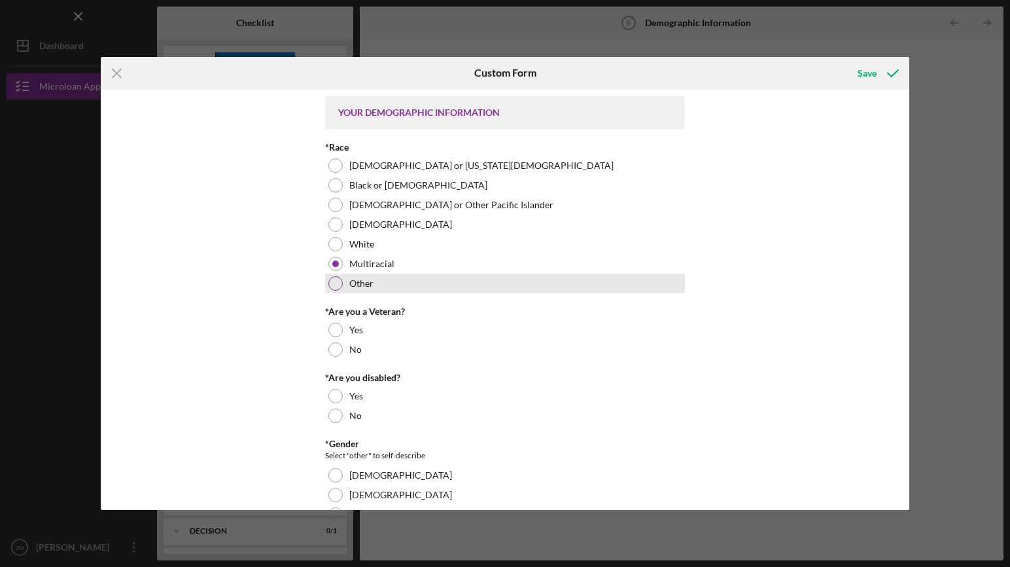
click at [334, 283] on div at bounding box center [335, 283] width 14 height 14
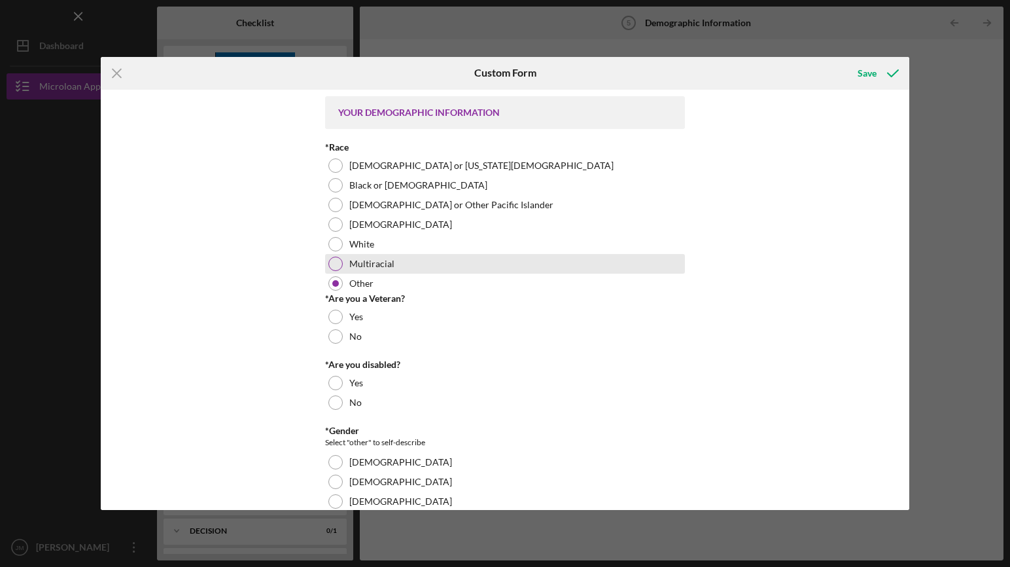
click at [333, 262] on div at bounding box center [335, 263] width 14 height 14
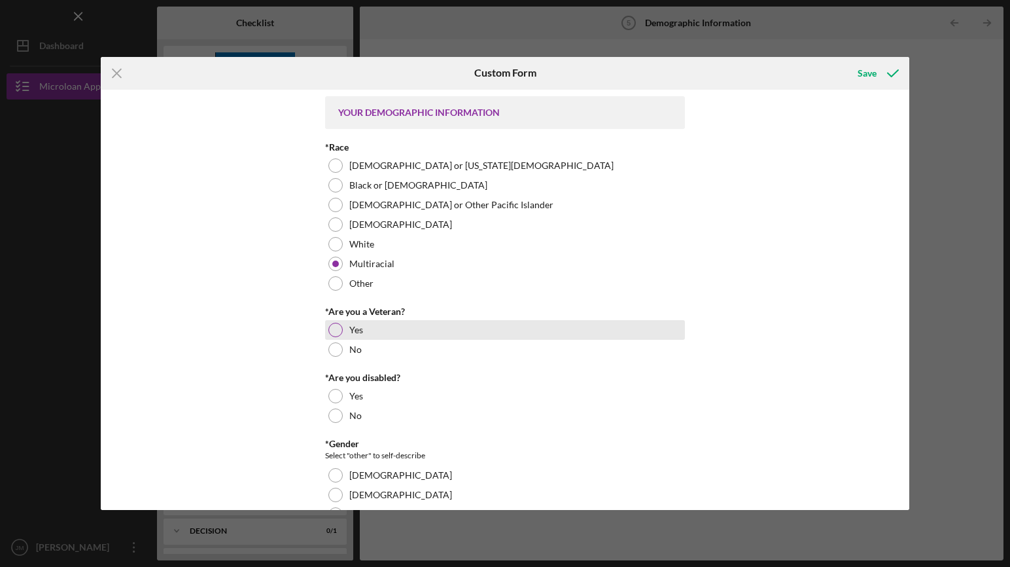
click at [330, 328] on div at bounding box center [335, 330] width 14 height 14
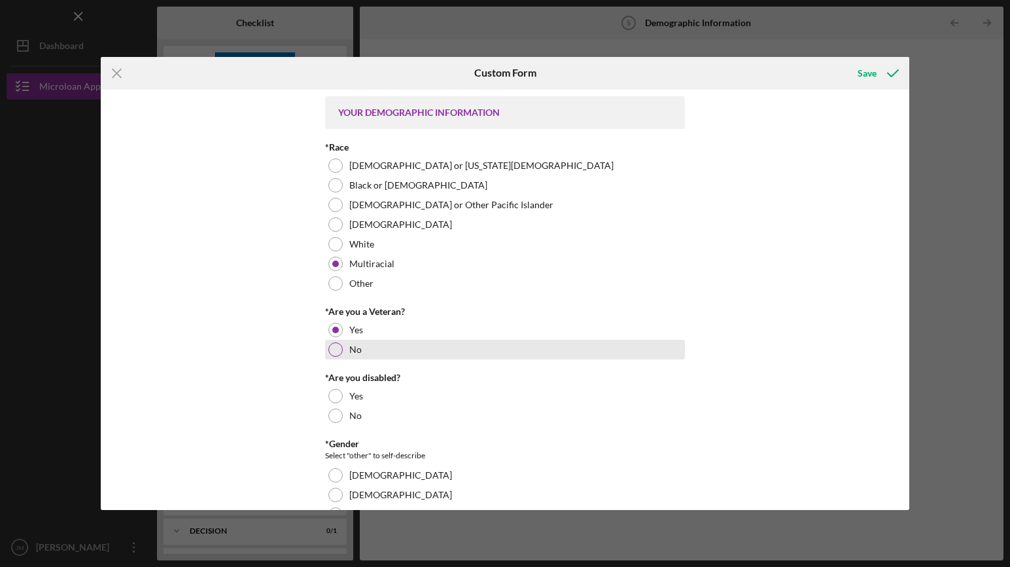
click at [334, 344] on div at bounding box center [335, 349] width 14 height 14
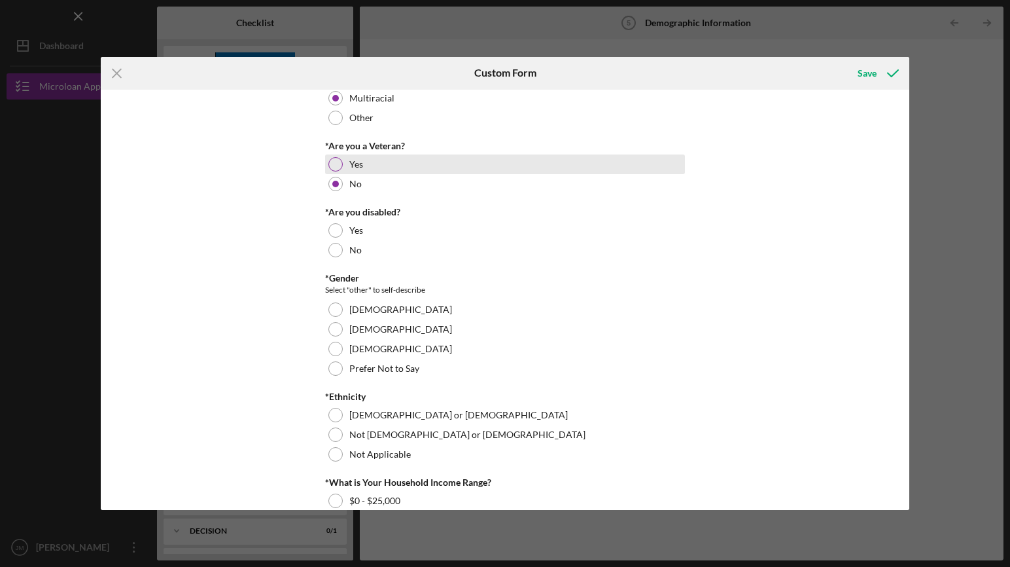
scroll to position [167, 0]
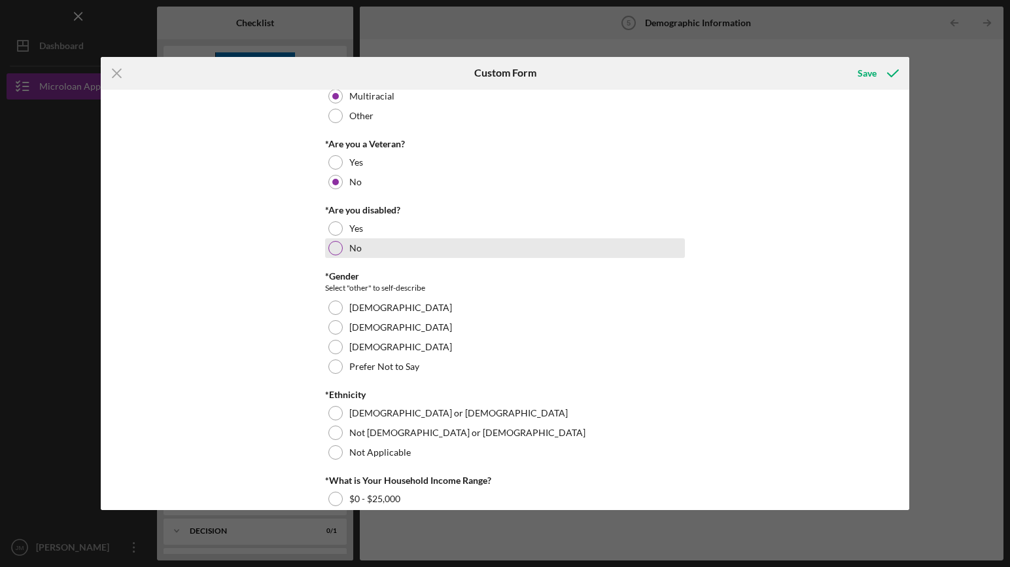
click at [336, 250] on div at bounding box center [335, 248] width 14 height 14
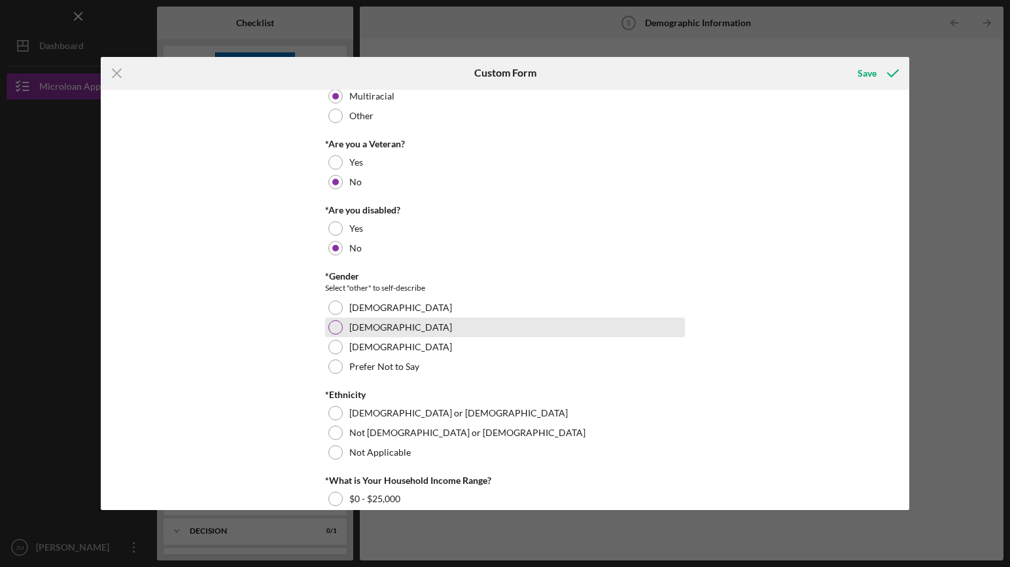
click at [338, 323] on div at bounding box center [335, 327] width 14 height 14
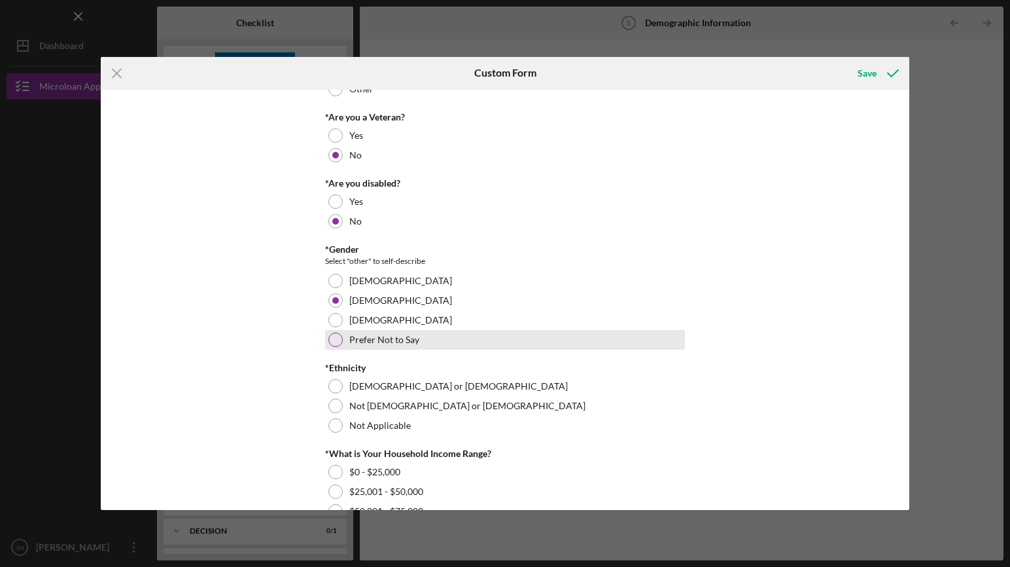
scroll to position [209, 0]
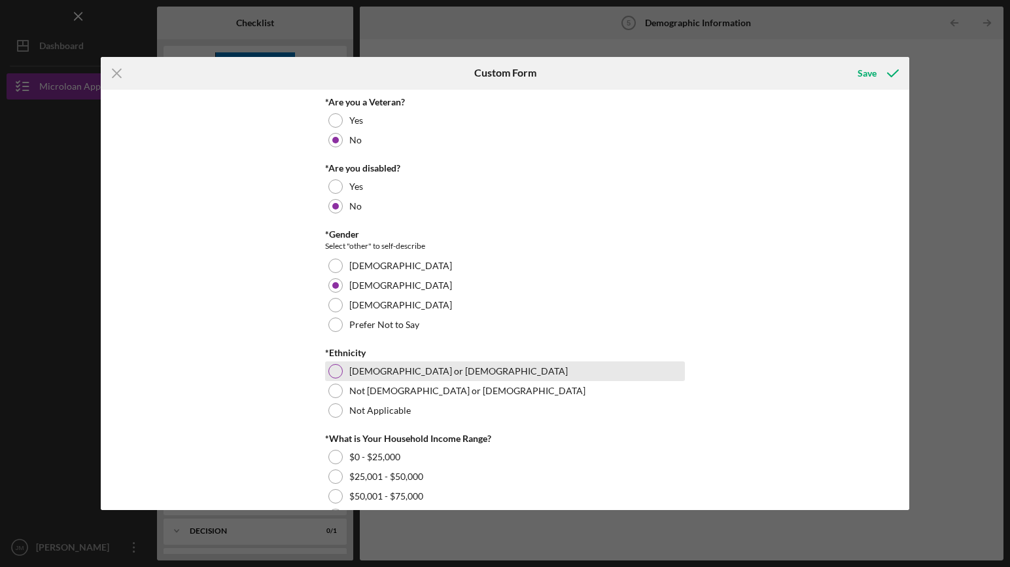
click at [334, 374] on div at bounding box center [335, 371] width 14 height 14
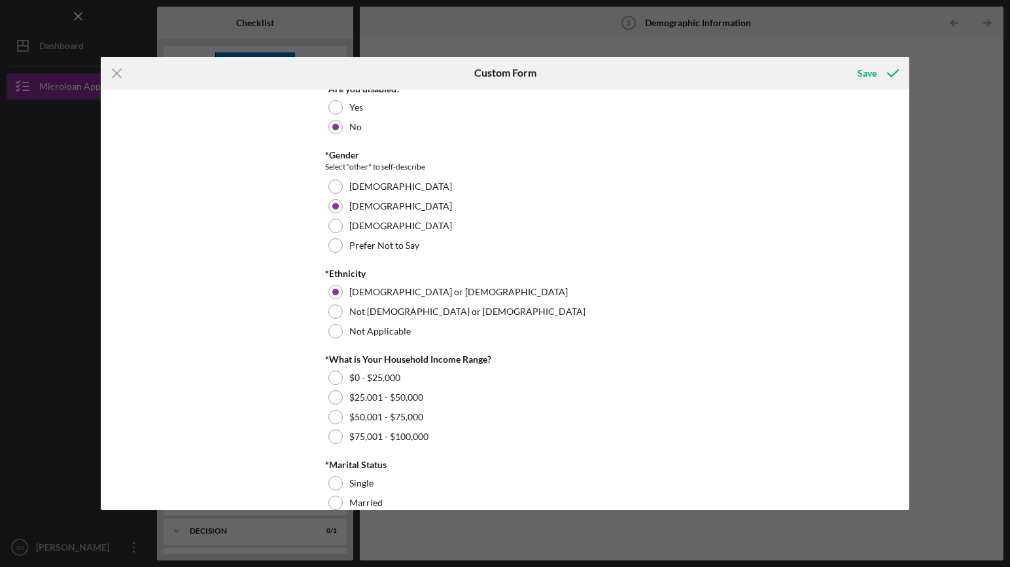
scroll to position [291, 0]
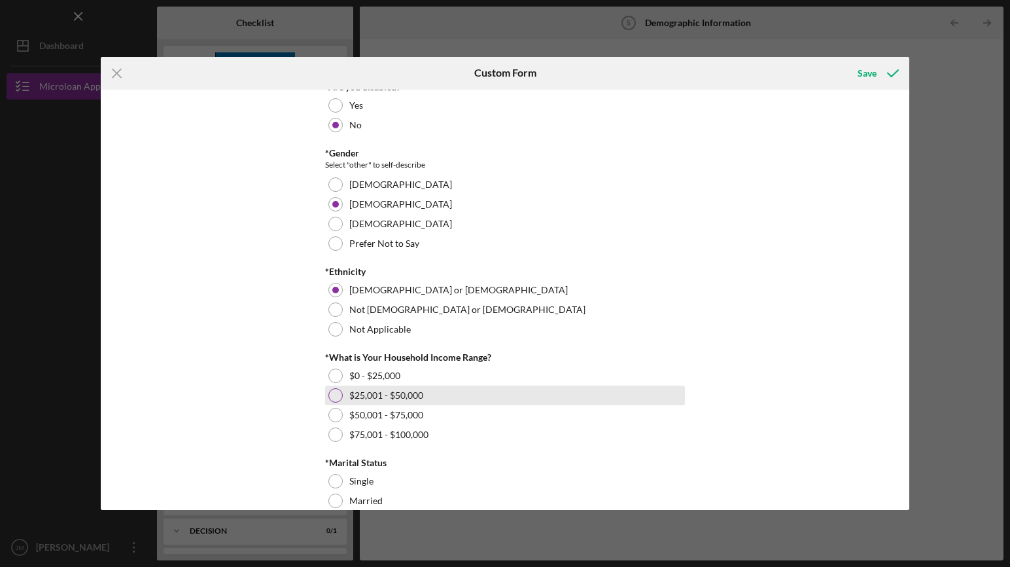
click at [330, 396] on div at bounding box center [335, 395] width 14 height 14
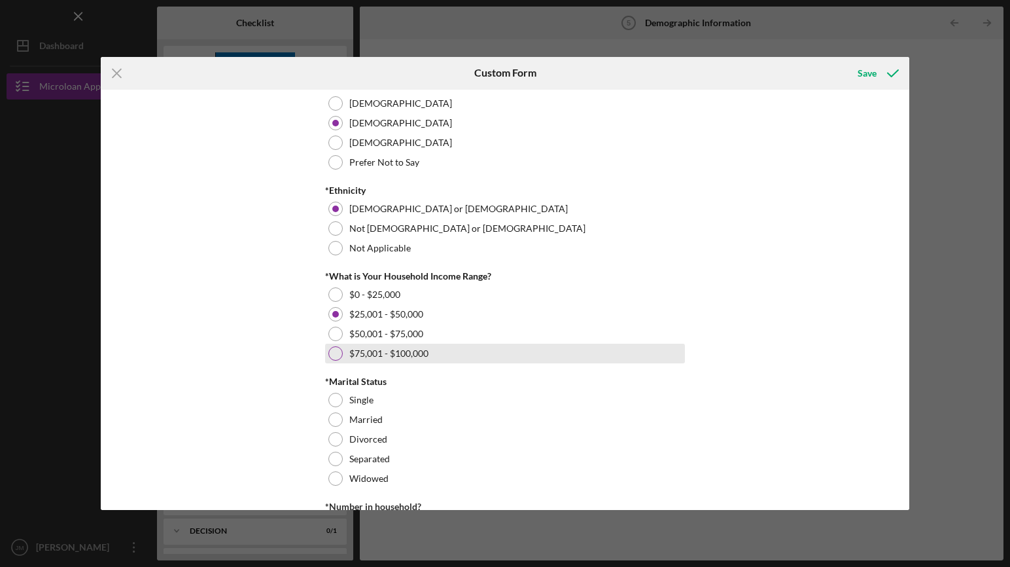
scroll to position [372, 0]
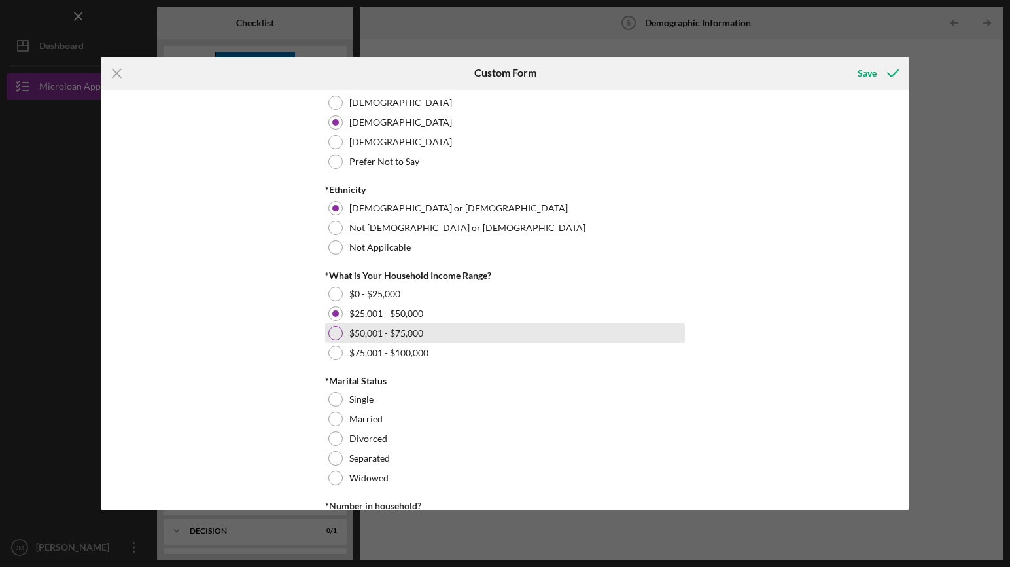
click at [336, 334] on div at bounding box center [335, 333] width 14 height 14
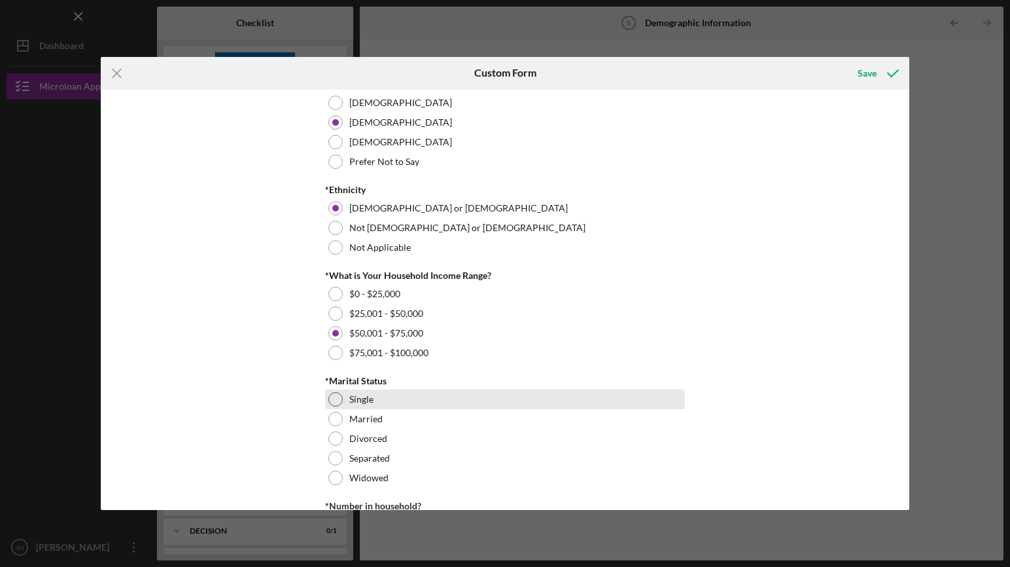
click at [331, 402] on div at bounding box center [335, 399] width 14 height 14
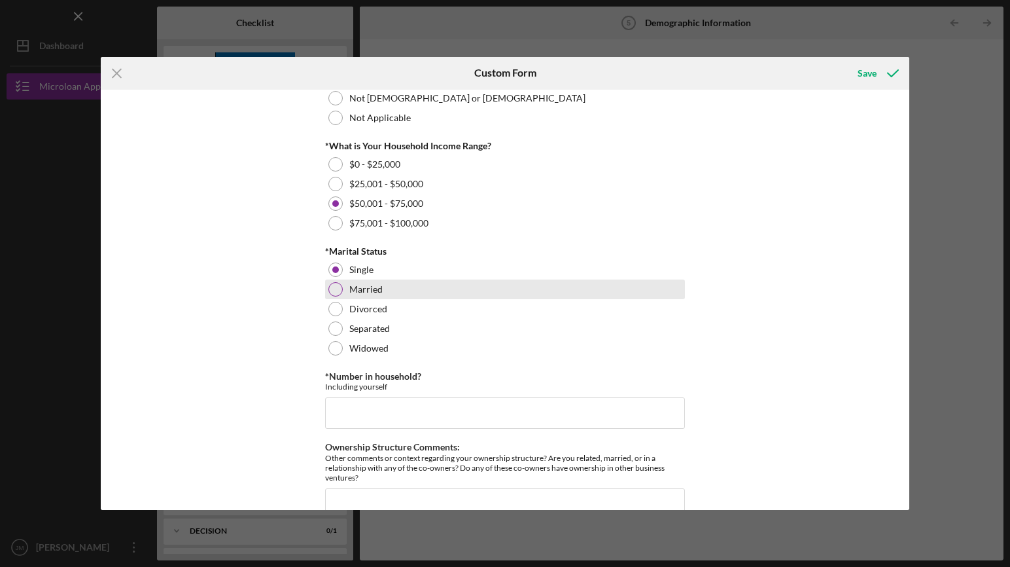
scroll to position [564, 0]
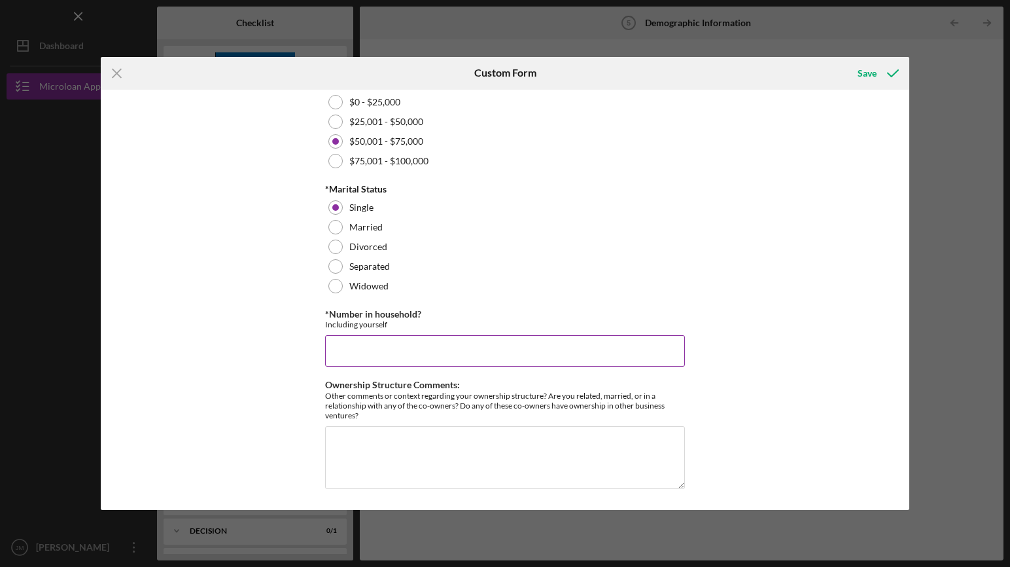
click at [416, 351] on input "*Number in household?" at bounding box center [505, 350] width 360 height 31
type input "2"
click at [873, 71] on div "Save" at bounding box center [867, 73] width 19 height 26
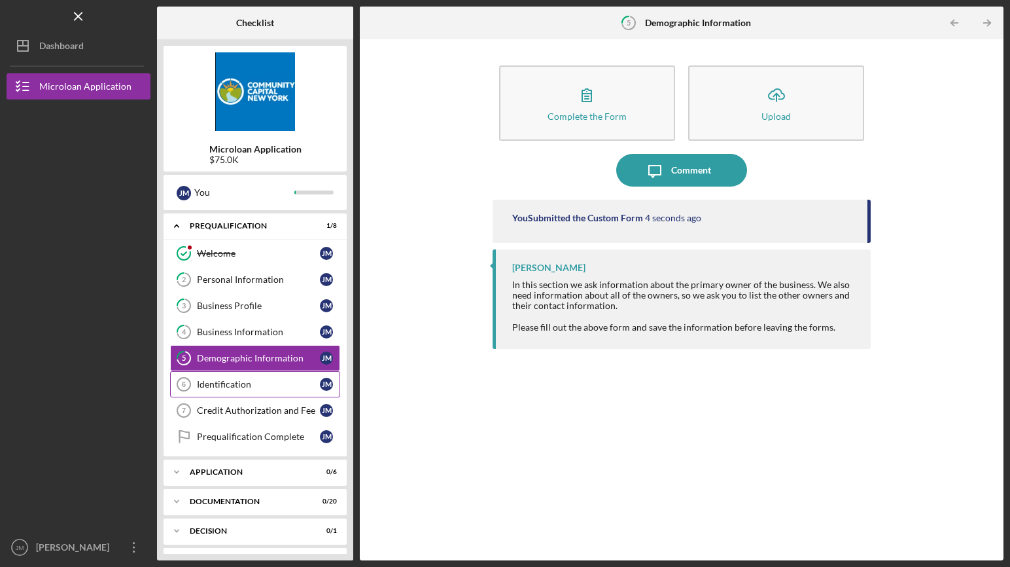
click at [249, 383] on div "Identification" at bounding box center [258, 384] width 123 height 10
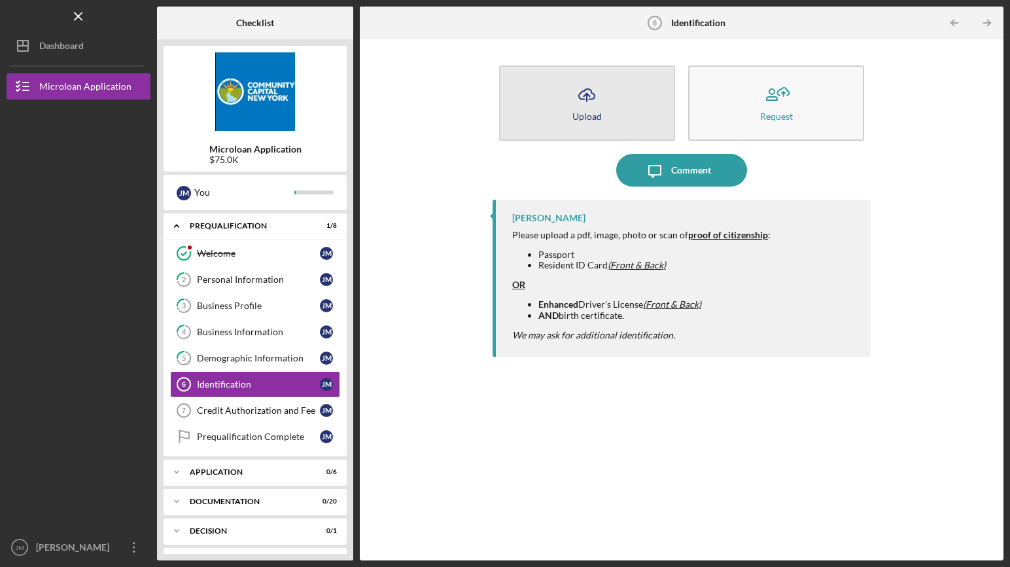
click at [599, 108] on icon "Icon/Upload" at bounding box center [587, 95] width 33 height 33
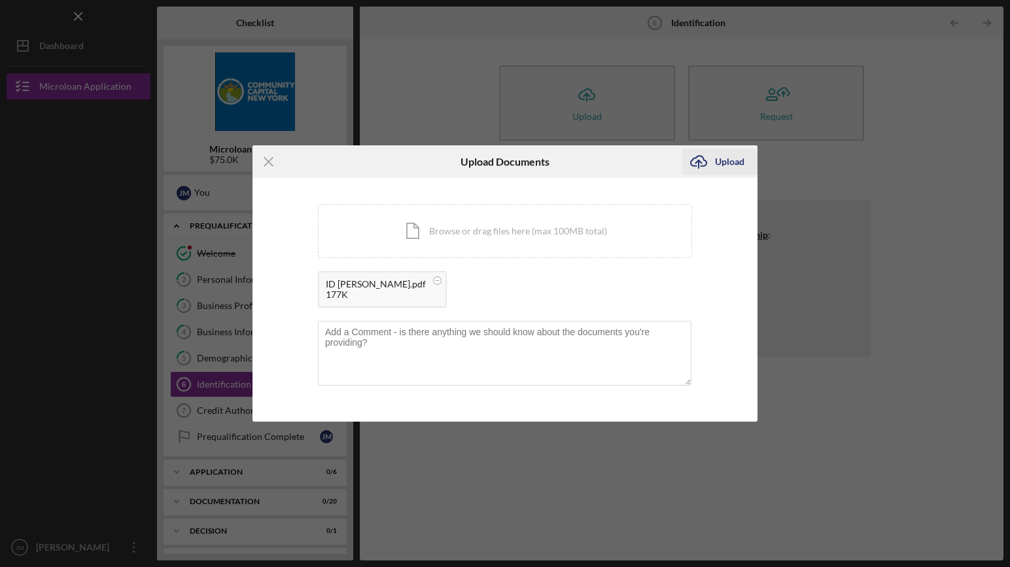
click at [724, 157] on div "Upload" at bounding box center [729, 162] width 29 height 26
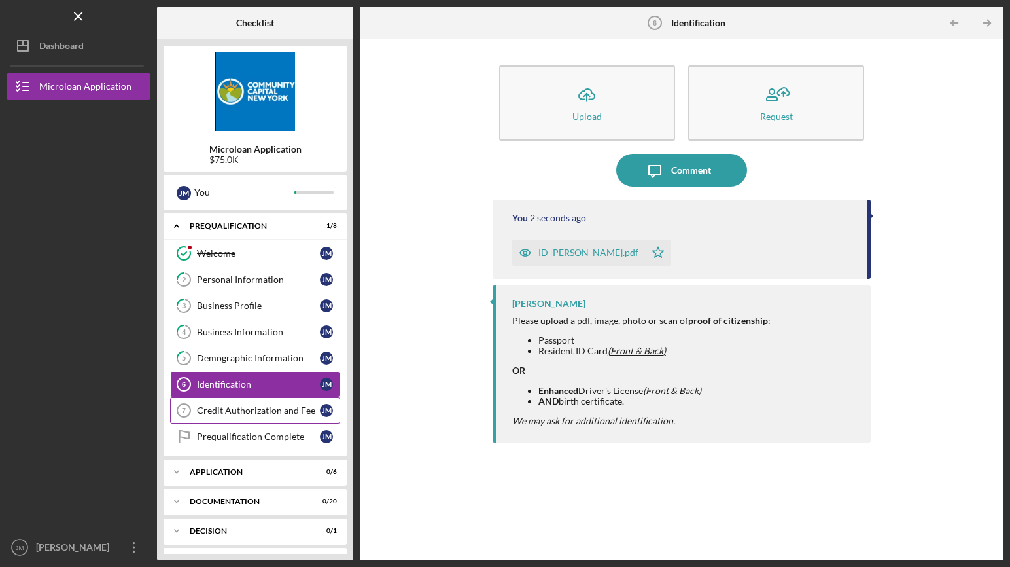
click at [244, 414] on div "Credit Authorization and Fee" at bounding box center [258, 410] width 123 height 10
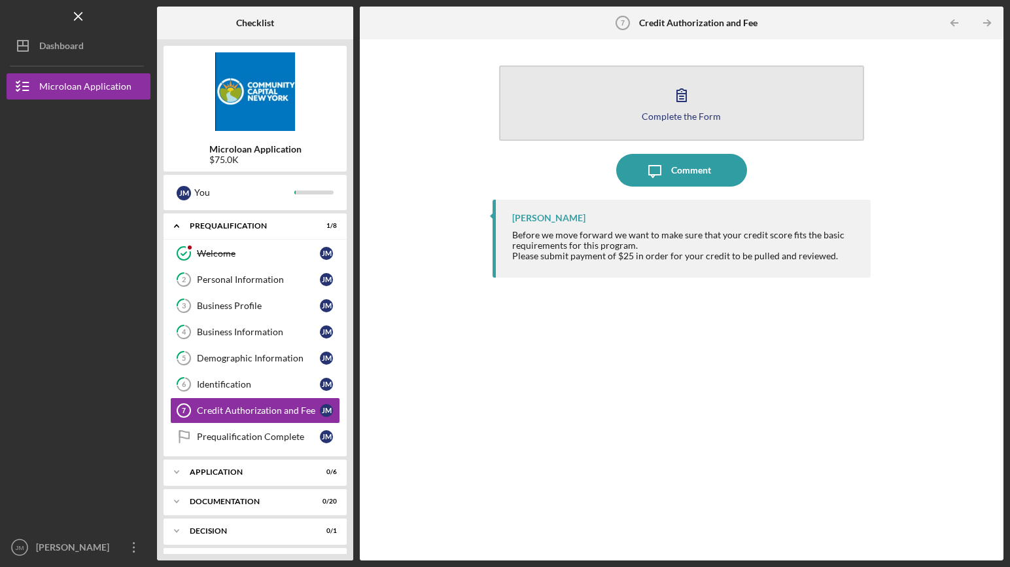
click at [680, 88] on icon "button" at bounding box center [681, 95] width 33 height 33
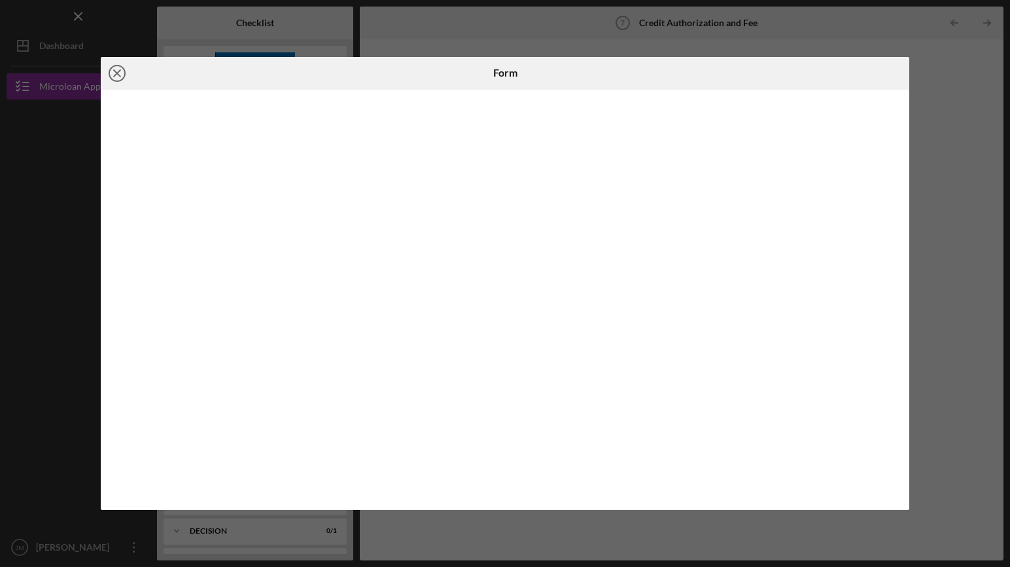
click at [120, 71] on line at bounding box center [117, 73] width 7 height 7
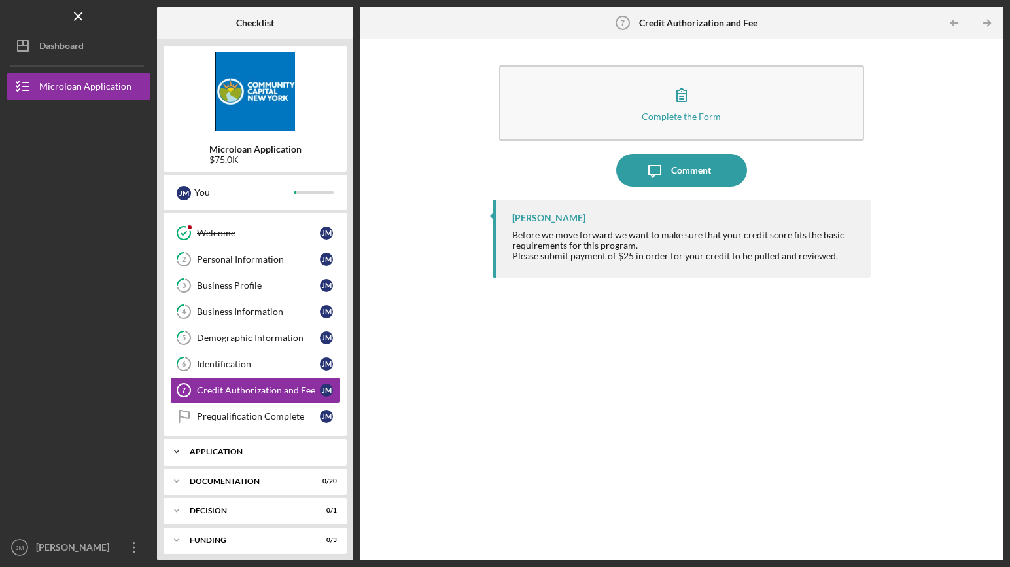
scroll to position [56, 0]
